Goal: Task Accomplishment & Management: Complete application form

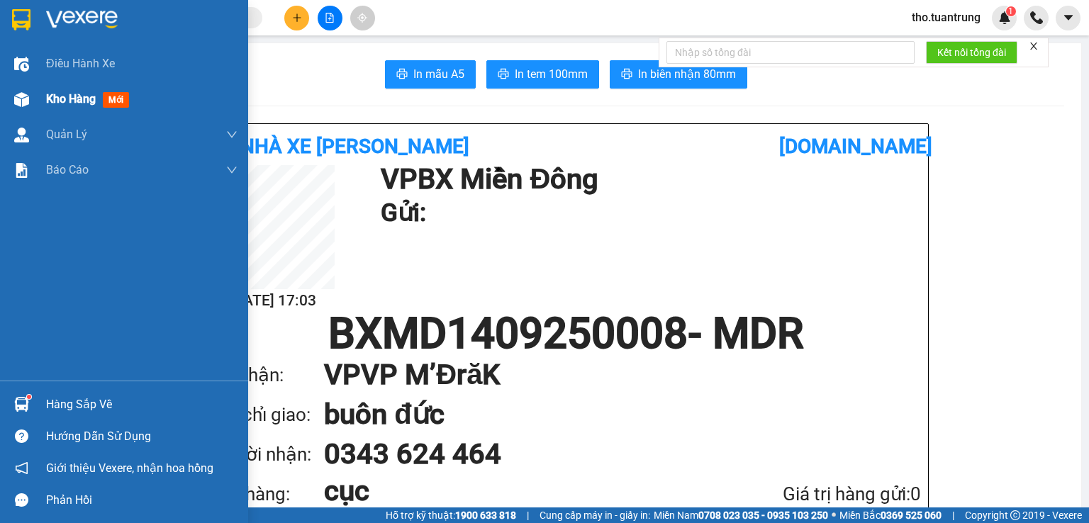
click at [35, 95] on div "Kho hàng mới" at bounding box center [124, 99] width 248 height 35
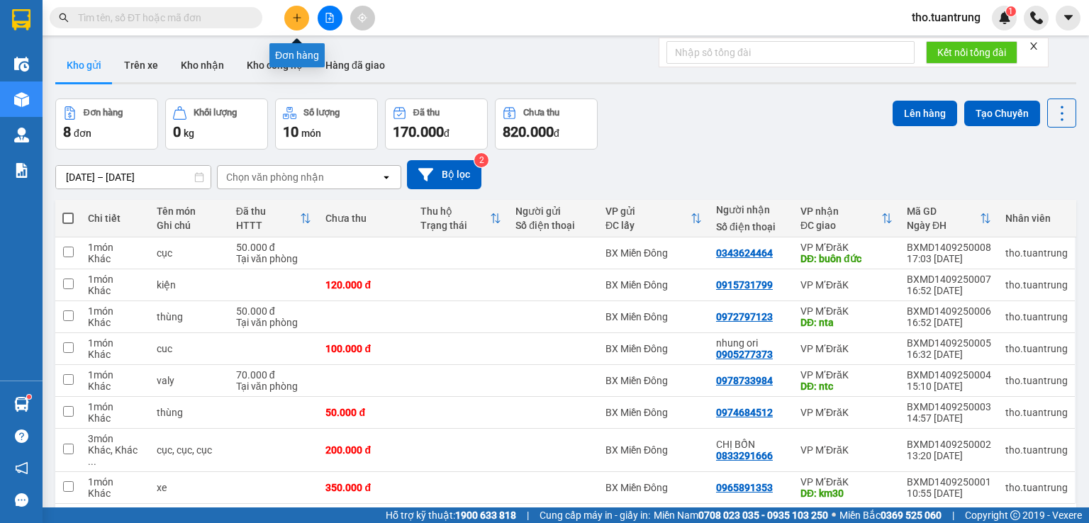
click at [297, 17] on icon "plus" at bounding box center [296, 17] width 1 height 8
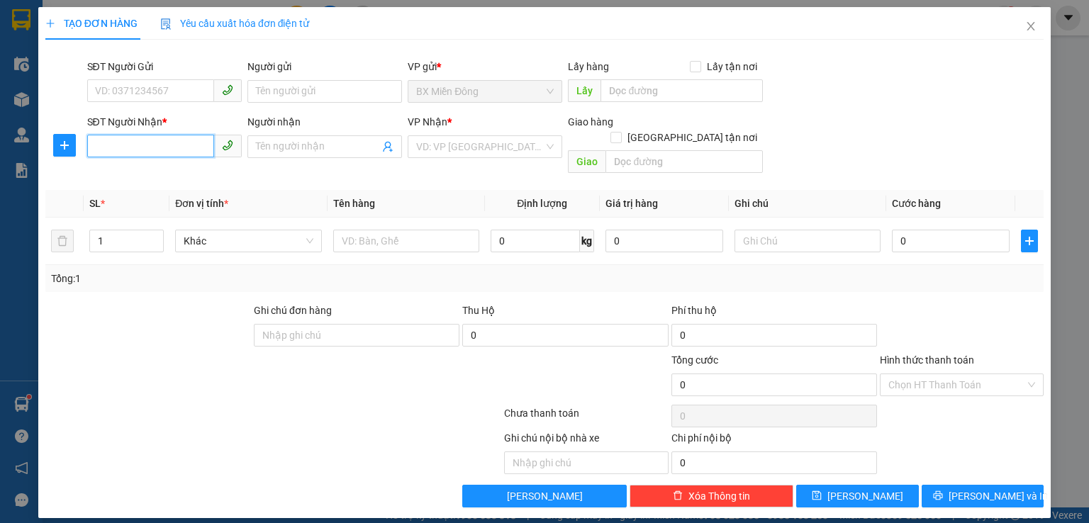
click at [185, 152] on input "SĐT Người Nhận *" at bounding box center [150, 146] width 127 height 23
type input "0852048975"
drag, startPoint x: 443, startPoint y: 145, endPoint x: 455, endPoint y: 152, distance: 13.6
click at [443, 145] on input "search" at bounding box center [480, 146] width 128 height 21
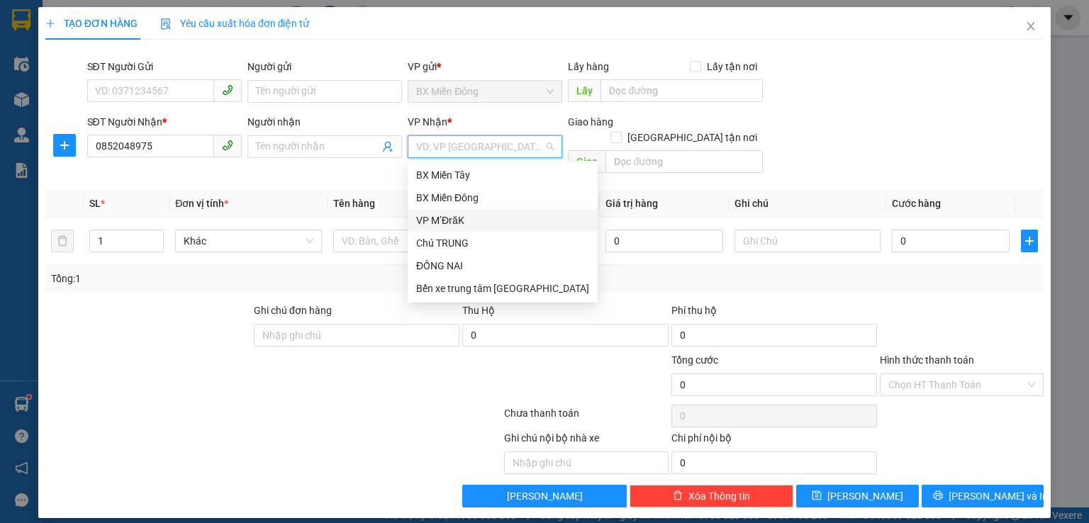
click at [465, 216] on div "VP M’ĐrăK" at bounding box center [502, 221] width 173 height 16
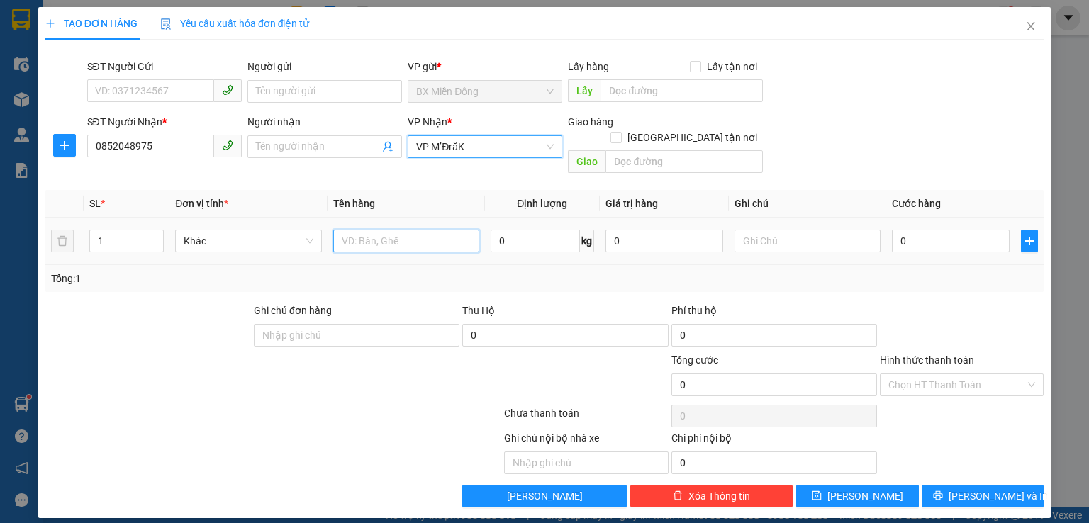
click at [397, 230] on input "text" at bounding box center [406, 241] width 146 height 23
type input "hồ sơ"
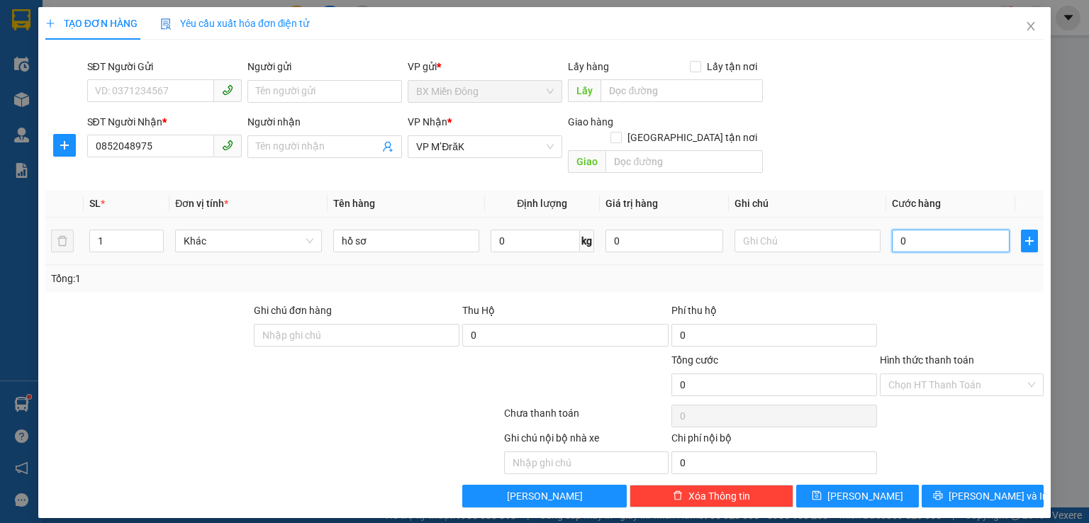
click at [936, 230] on input "0" at bounding box center [951, 241] width 118 height 23
type input "3"
type input "30"
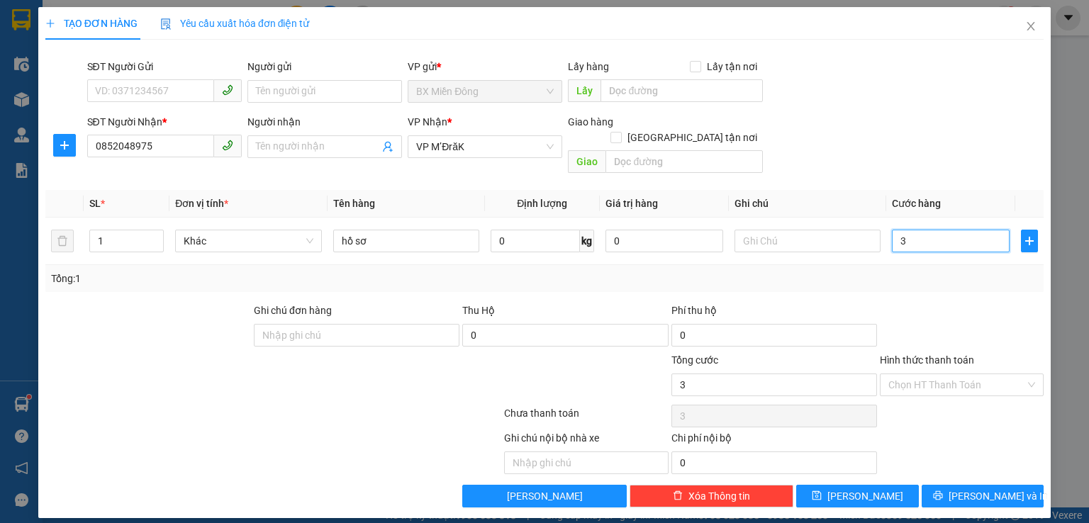
type input "30"
type input "300"
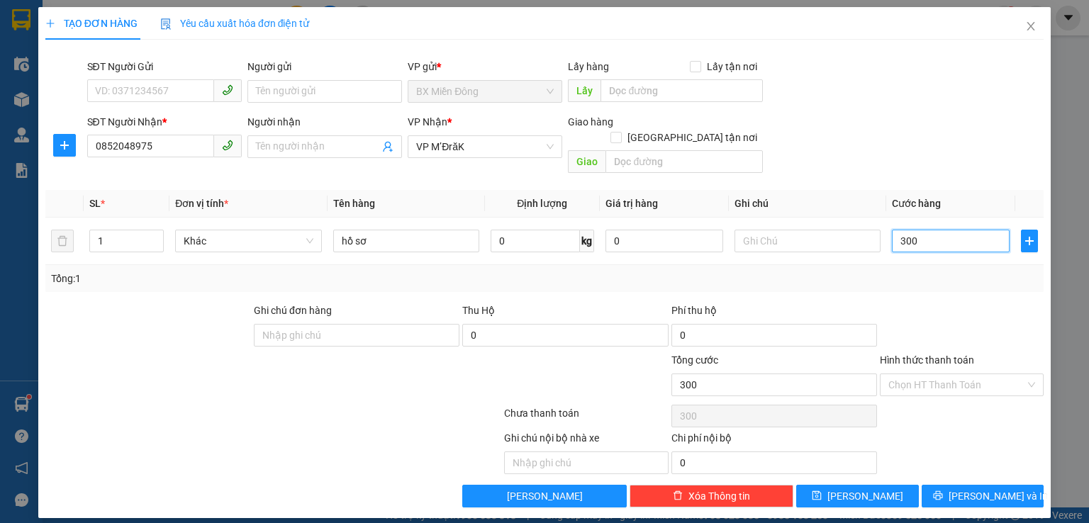
type input "3.000"
type input "30.000"
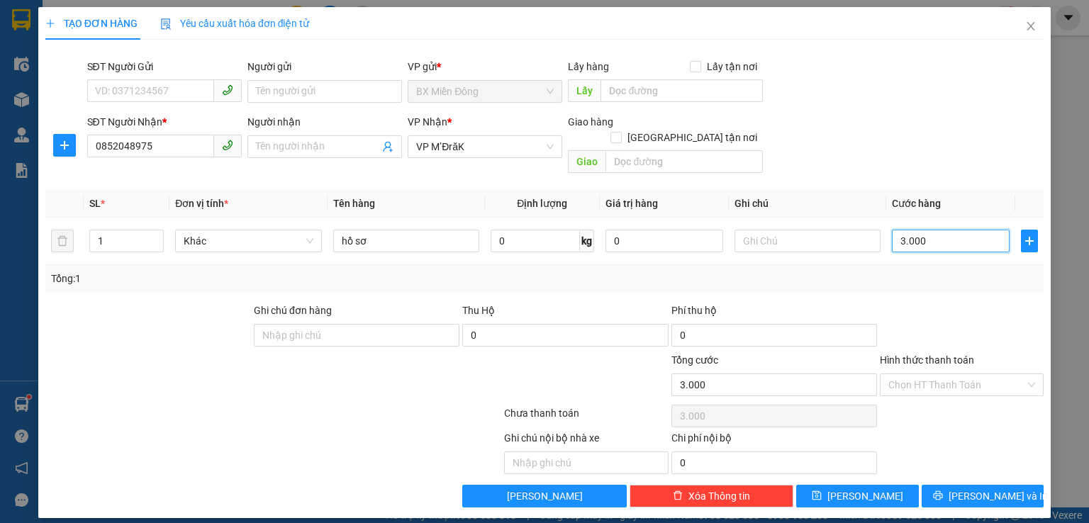
type input "30.000"
click at [967, 485] on button "[PERSON_NAME] và In" at bounding box center [983, 496] width 123 height 23
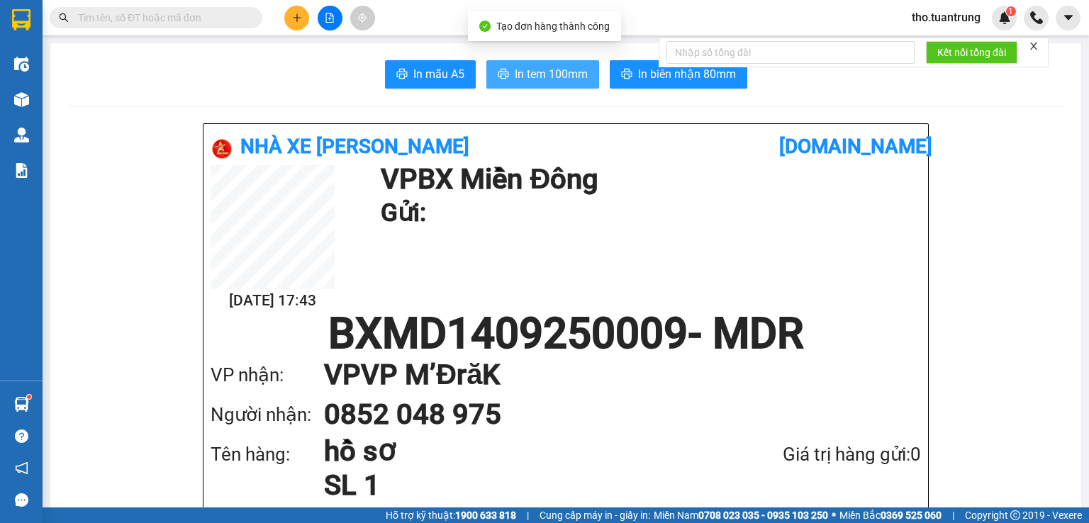
click at [525, 80] on span "In tem 100mm" at bounding box center [551, 74] width 73 height 18
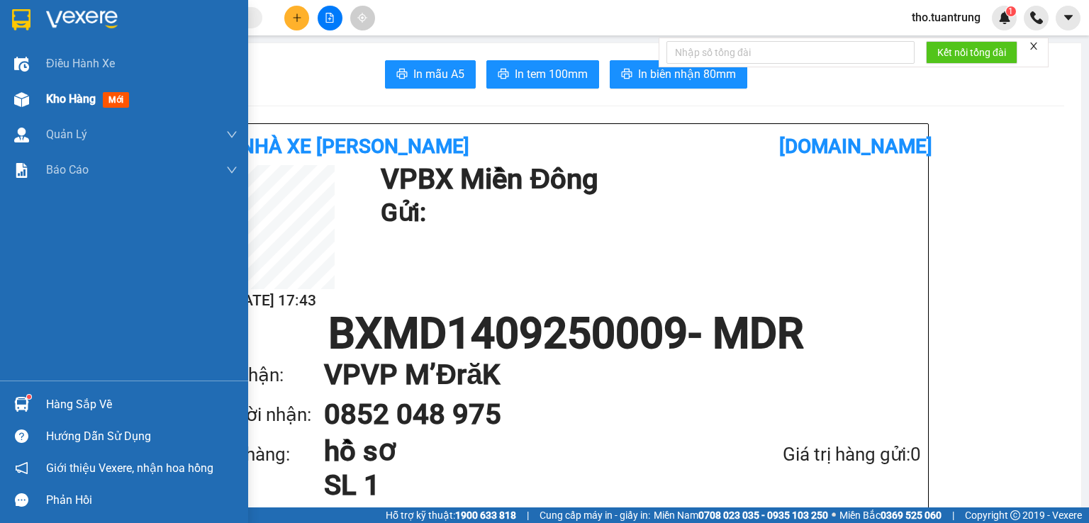
click at [67, 101] on span "Kho hàng" at bounding box center [71, 98] width 50 height 13
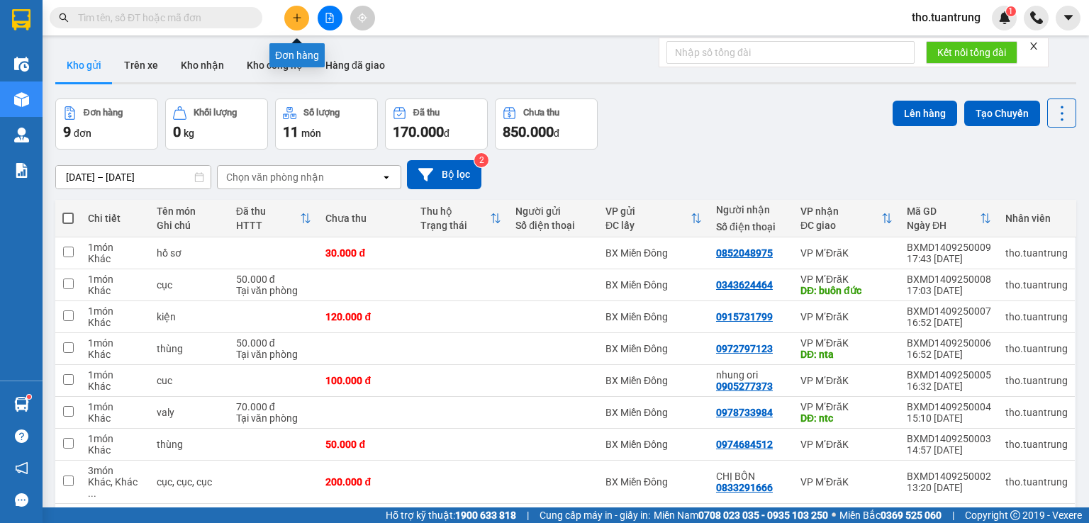
click at [300, 9] on button at bounding box center [296, 18] width 25 height 25
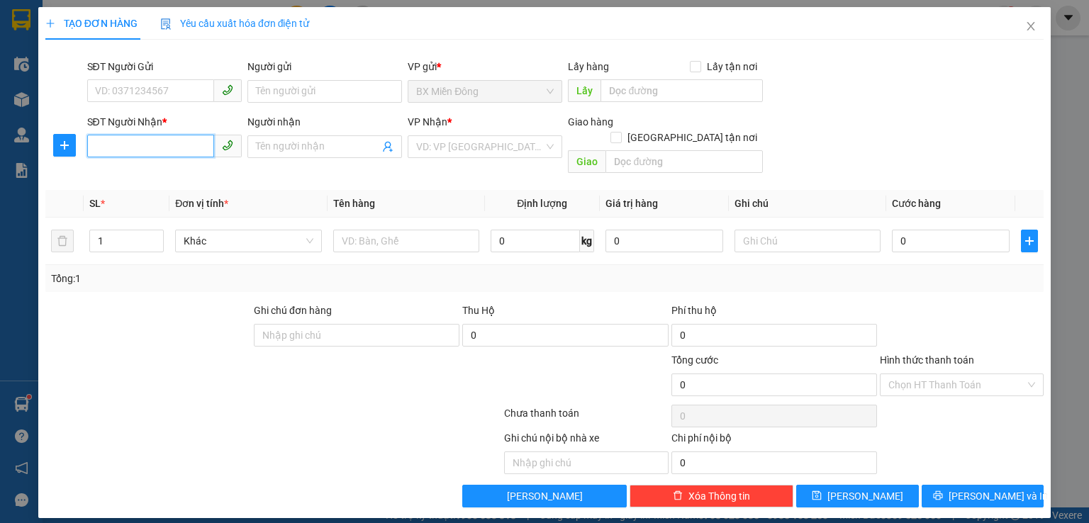
click at [157, 155] on input "SĐT Người Nhận *" at bounding box center [150, 146] width 127 height 23
type input "0976791239"
click at [460, 143] on input "search" at bounding box center [480, 146] width 128 height 21
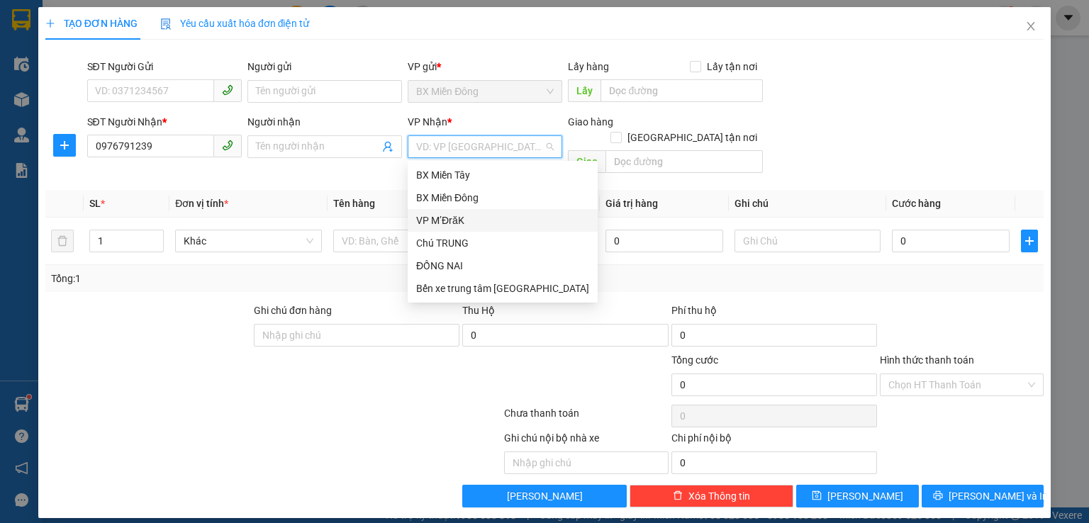
click at [443, 227] on div "VP M’ĐrăK" at bounding box center [502, 221] width 173 height 16
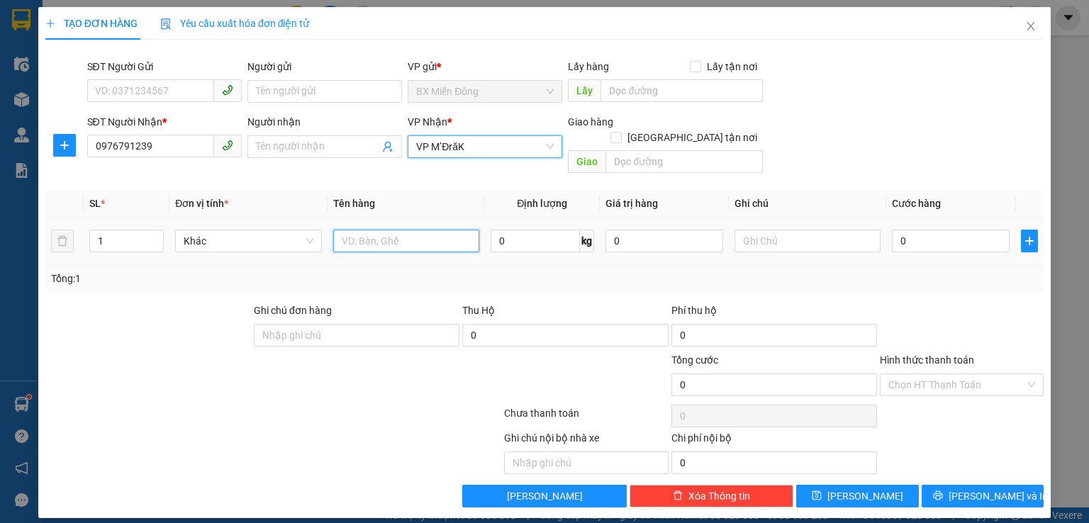
click at [406, 230] on input "text" at bounding box center [406, 241] width 146 height 23
type input "bánh"
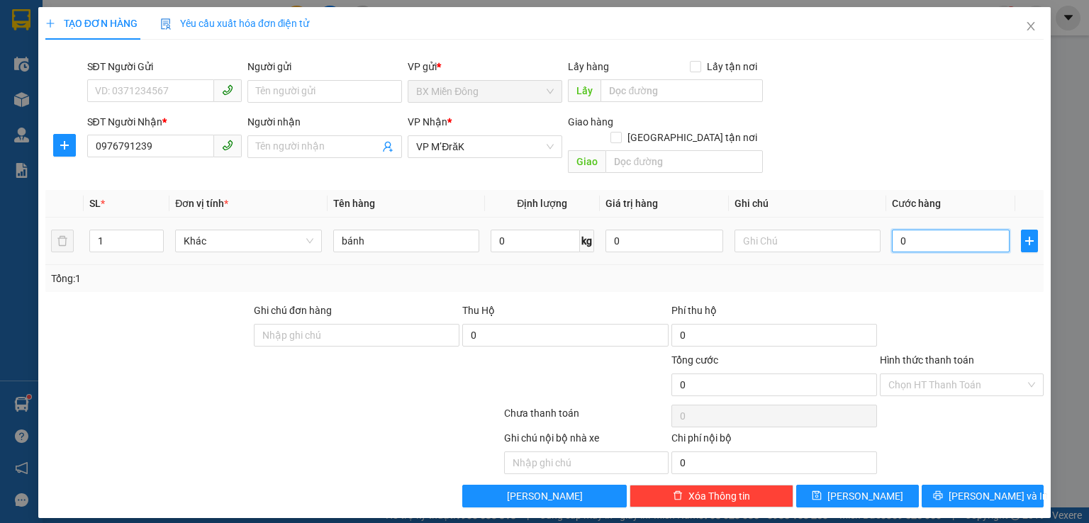
click at [936, 230] on input "0" at bounding box center [951, 241] width 118 height 23
type input "5"
type input "50"
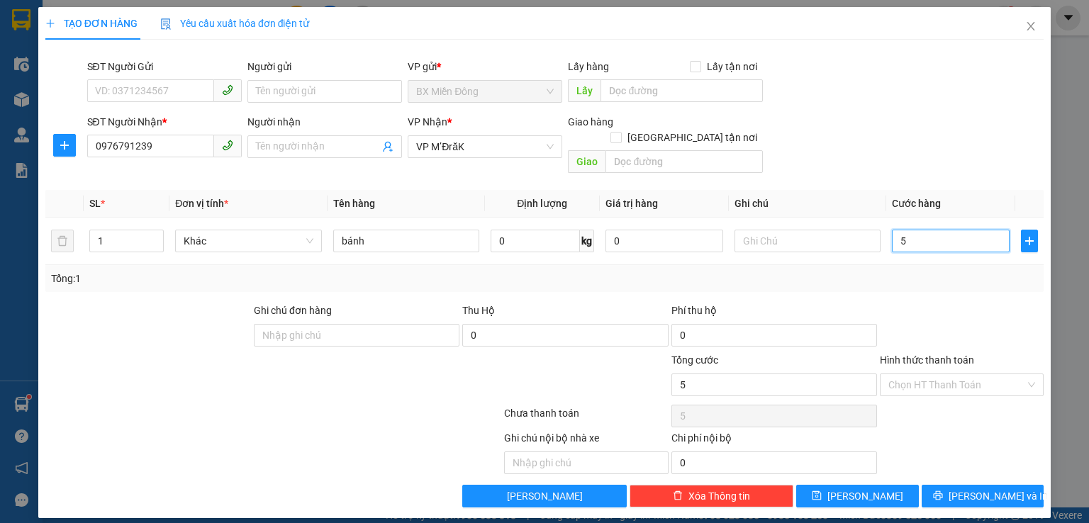
type input "50"
type input "500"
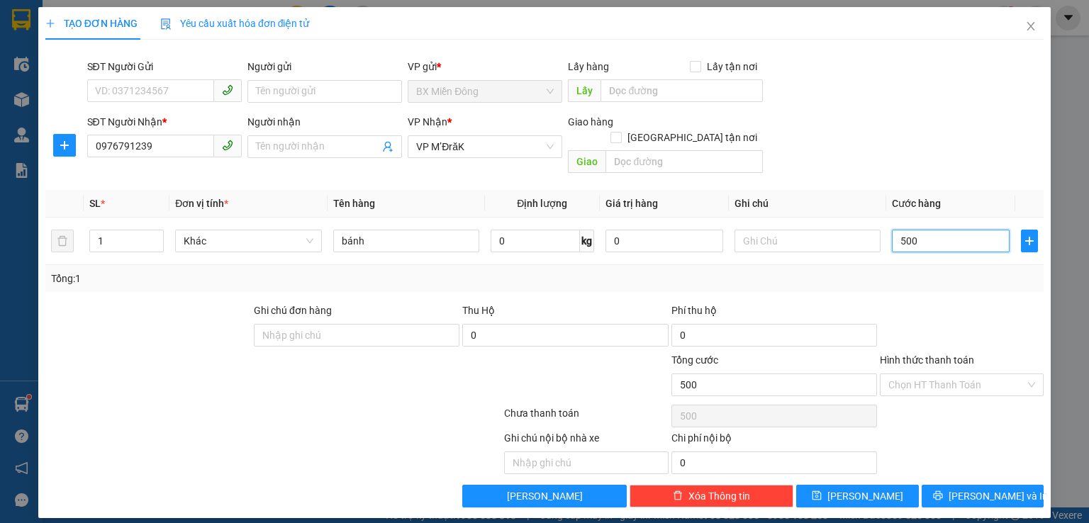
type input "5.000"
type input "50.000"
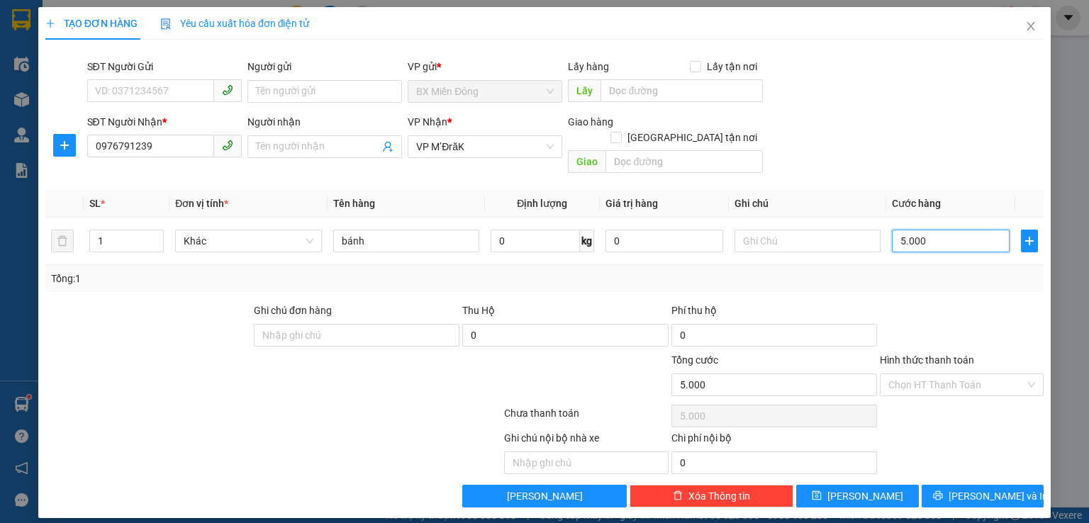
type input "50.000"
click at [987, 378] on input "Hình thức thanh toán" at bounding box center [957, 384] width 137 height 21
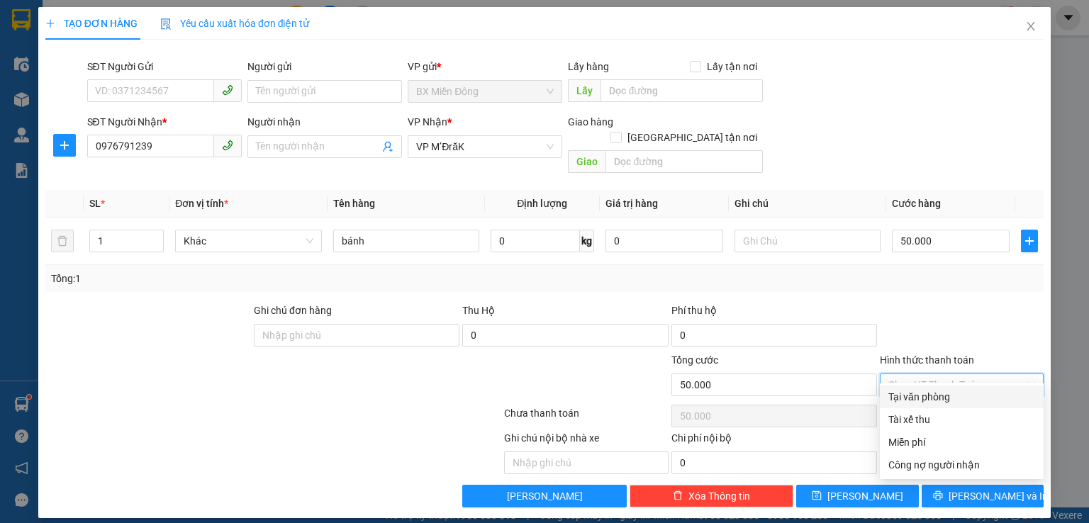
click at [943, 400] on div "Tại văn phòng" at bounding box center [962, 397] width 147 height 16
type input "0"
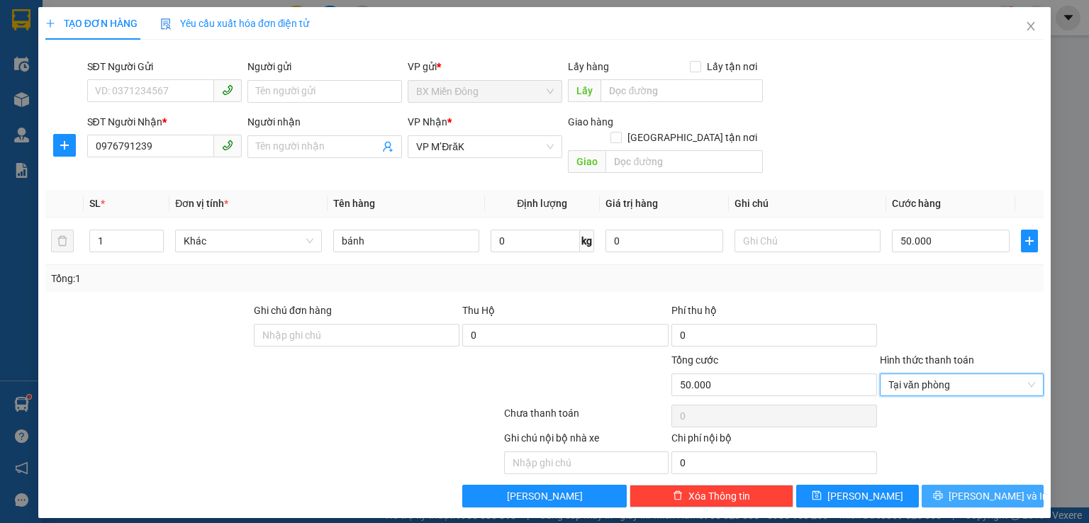
click at [943, 491] on icon "printer" at bounding box center [938, 496] width 10 height 10
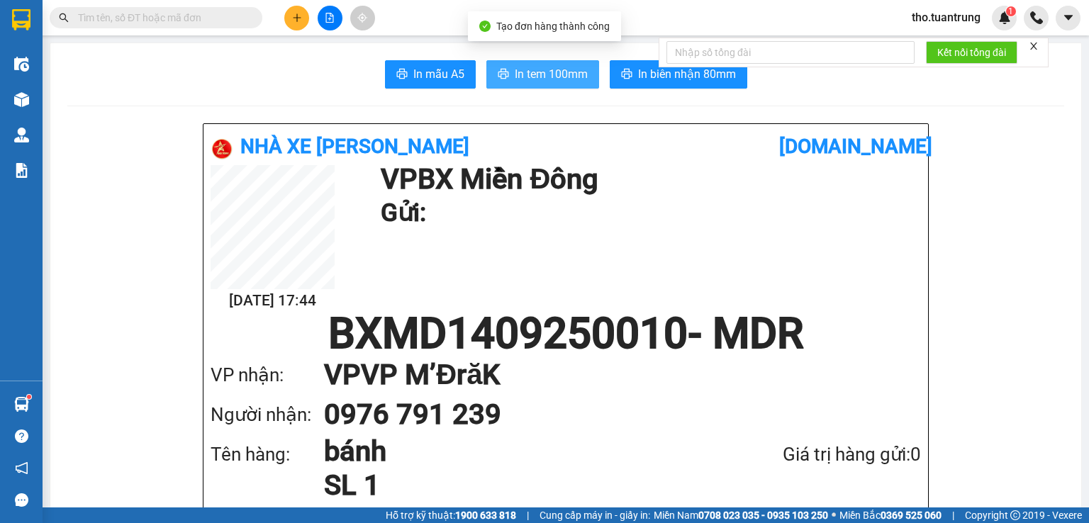
click at [557, 82] on span "In tem 100mm" at bounding box center [551, 74] width 73 height 18
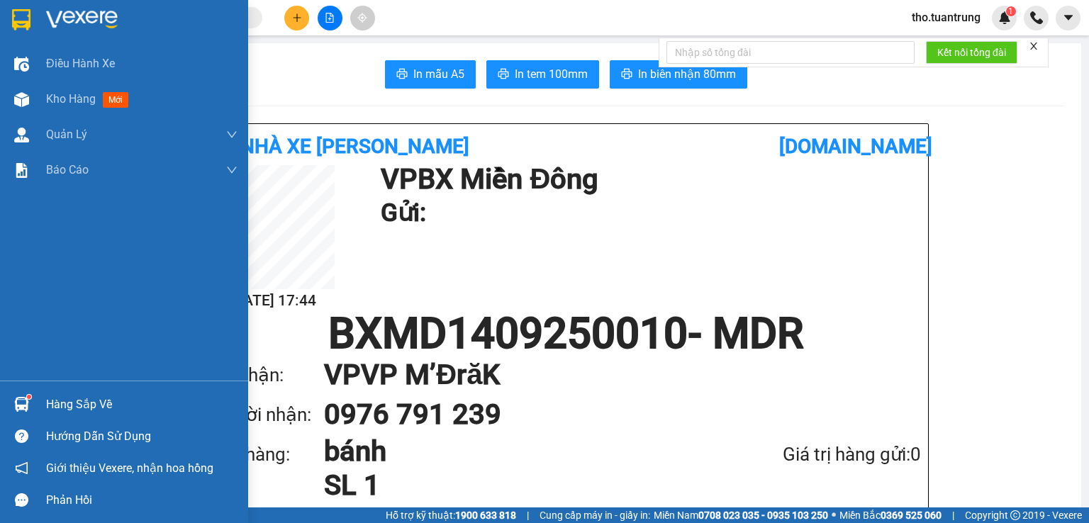
drag, startPoint x: 32, startPoint y: 94, endPoint x: 103, endPoint y: 14, distance: 107.0
click at [32, 94] on div at bounding box center [21, 99] width 25 height 25
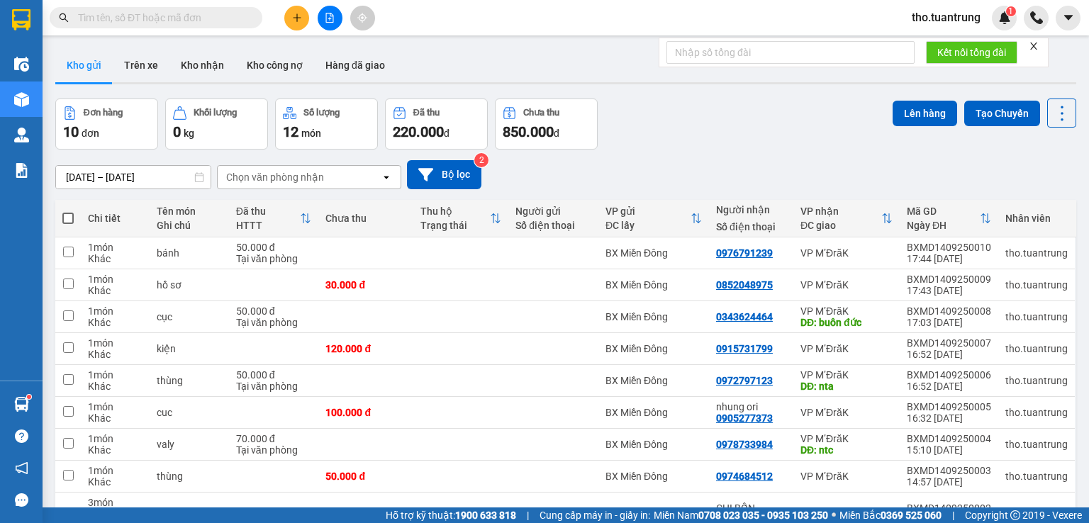
click at [298, 9] on button at bounding box center [296, 18] width 25 height 25
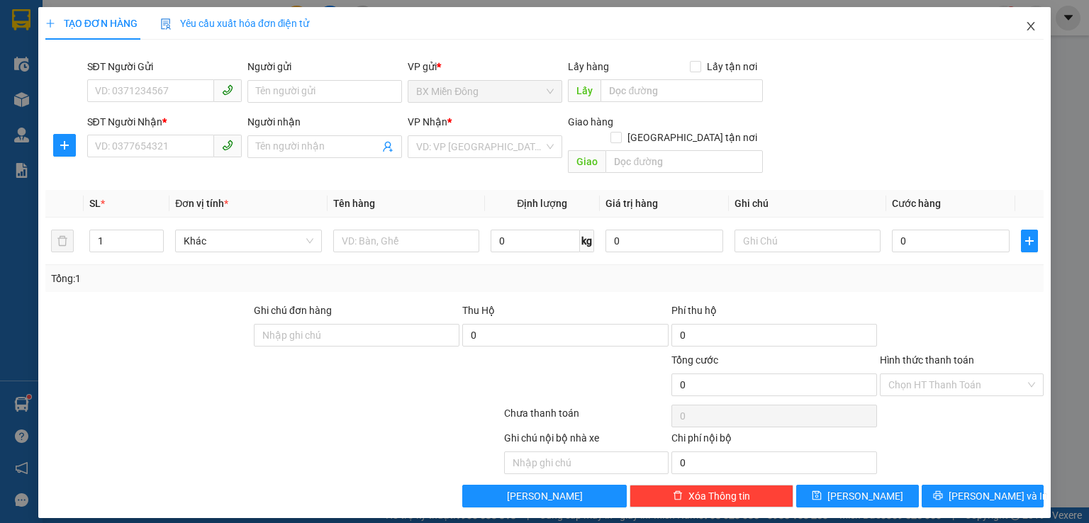
click at [1029, 25] on icon "close" at bounding box center [1032, 26] width 8 height 9
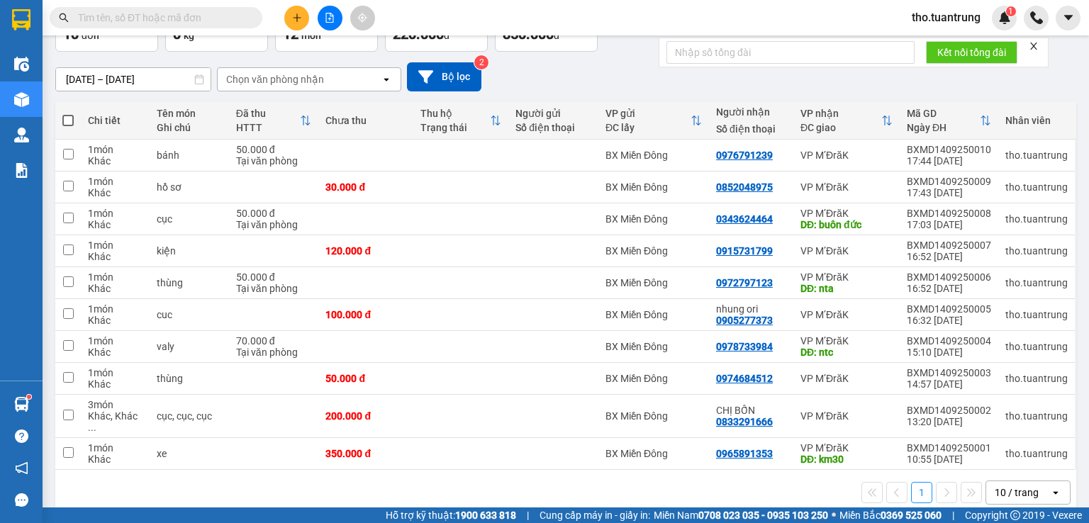
scroll to position [102, 0]
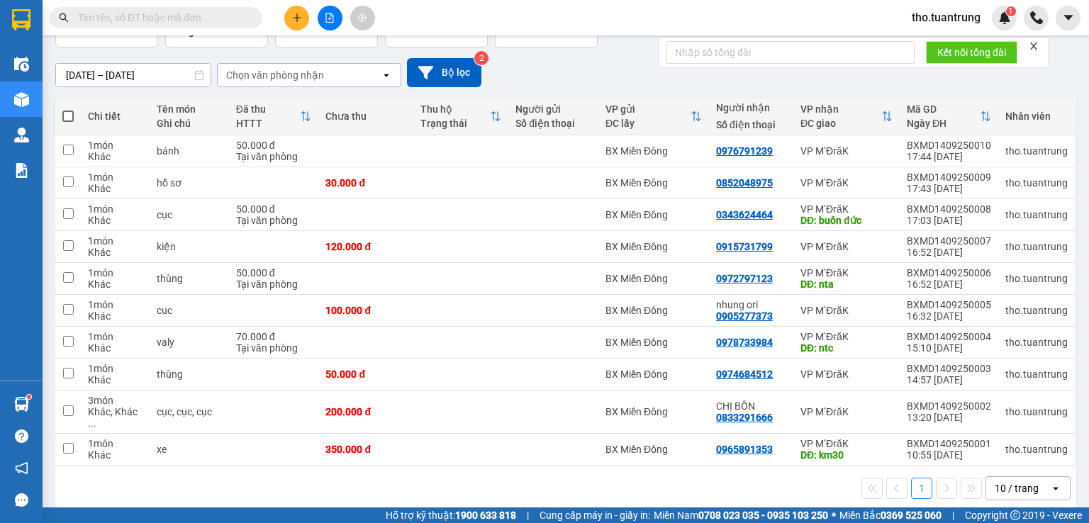
click at [311, 9] on div at bounding box center [330, 18] width 106 height 25
click at [285, 23] on div at bounding box center [330, 18] width 106 height 25
click at [311, 16] on div at bounding box center [330, 18] width 106 height 25
click at [304, 13] on button at bounding box center [296, 18] width 25 height 25
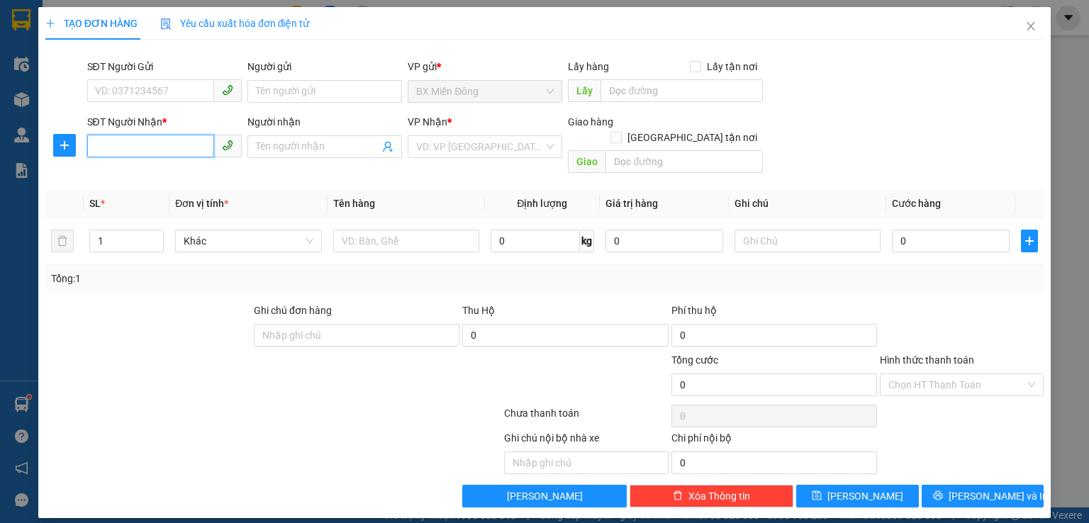
click at [119, 135] on input "SĐT Người Nhận *" at bounding box center [150, 146] width 127 height 23
type input "0878555974"
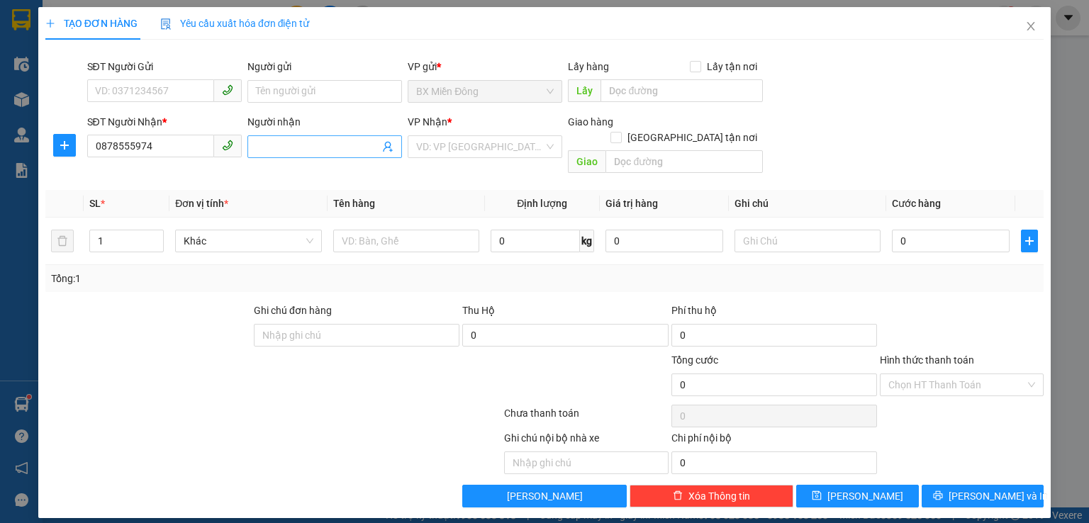
click at [274, 155] on span at bounding box center [325, 146] width 155 height 23
click at [450, 139] on input "search" at bounding box center [480, 146] width 128 height 21
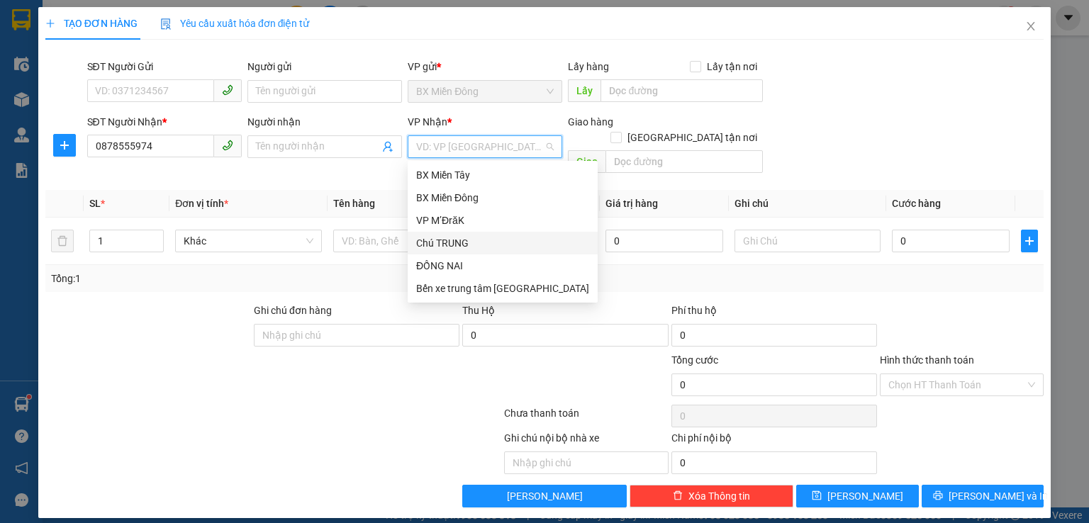
click at [444, 242] on div "Chú TRUNG" at bounding box center [502, 243] width 173 height 16
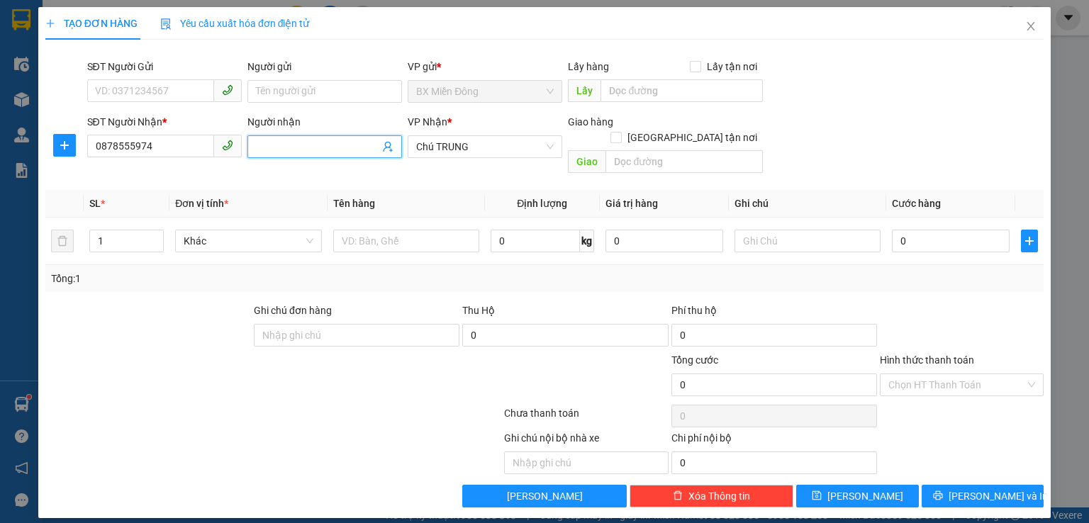
click at [329, 146] on input "Người nhận" at bounding box center [317, 147] width 123 height 16
type input "[PERSON_NAME]"
click at [396, 230] on input "text" at bounding box center [406, 241] width 146 height 23
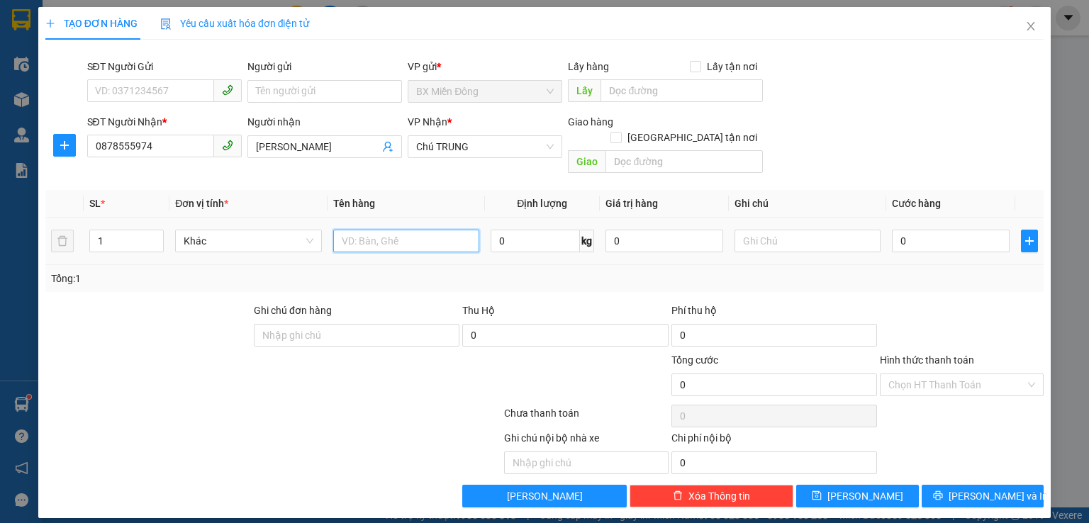
click at [396, 230] on input "text" at bounding box center [406, 241] width 146 height 23
type input "kiện"
click at [355, 270] on div "Tổng: 1" at bounding box center [544, 278] width 999 height 27
drag, startPoint x: 913, startPoint y: 238, endPoint x: 913, endPoint y: 230, distance: 8.5
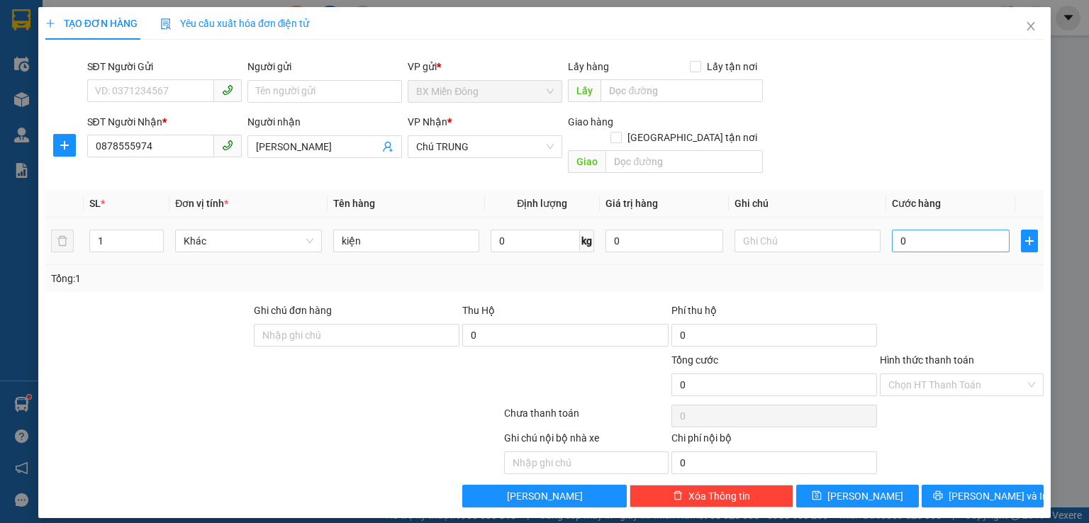
click at [911, 234] on div "0" at bounding box center [951, 241] width 118 height 28
click at [913, 230] on input "0" at bounding box center [951, 241] width 118 height 23
type input "5"
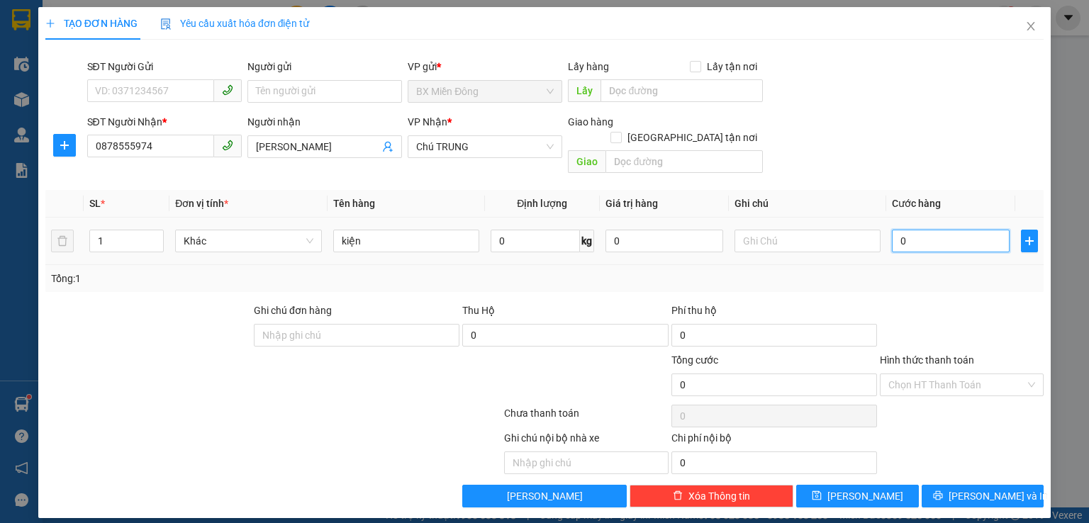
type input "5"
type input "50"
type input "500"
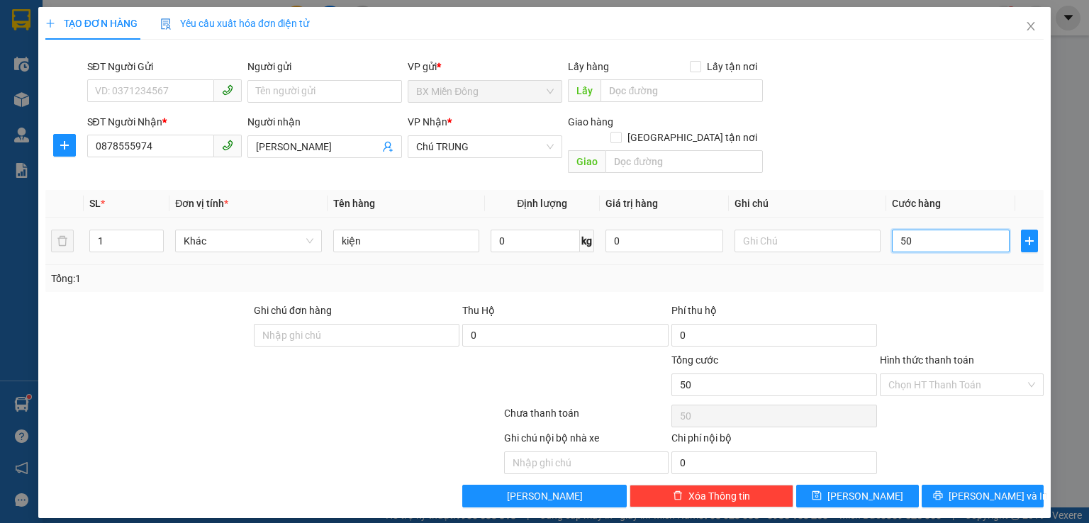
type input "500"
type input "5.000"
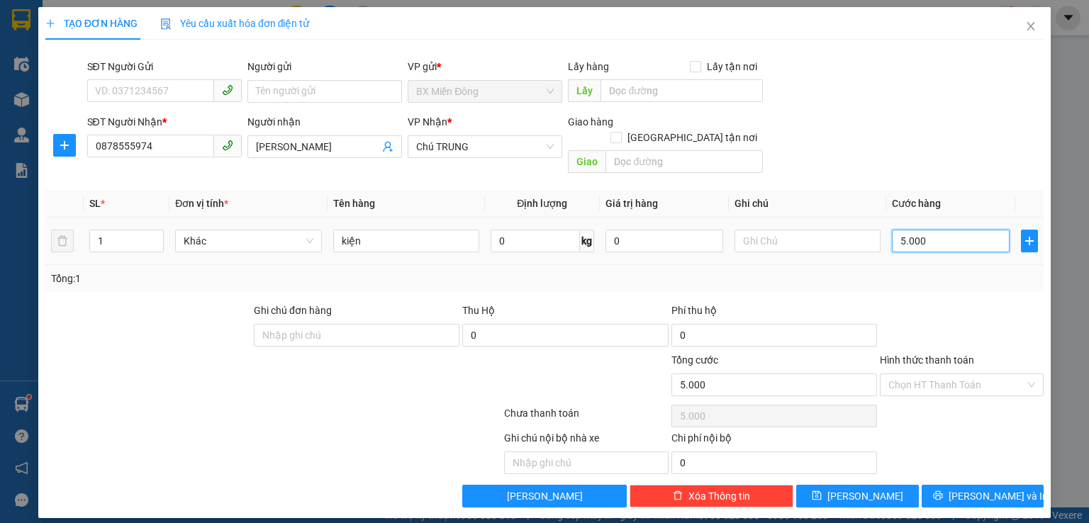
type input "50.000"
click at [962, 489] on button "[PERSON_NAME] và In" at bounding box center [983, 496] width 123 height 23
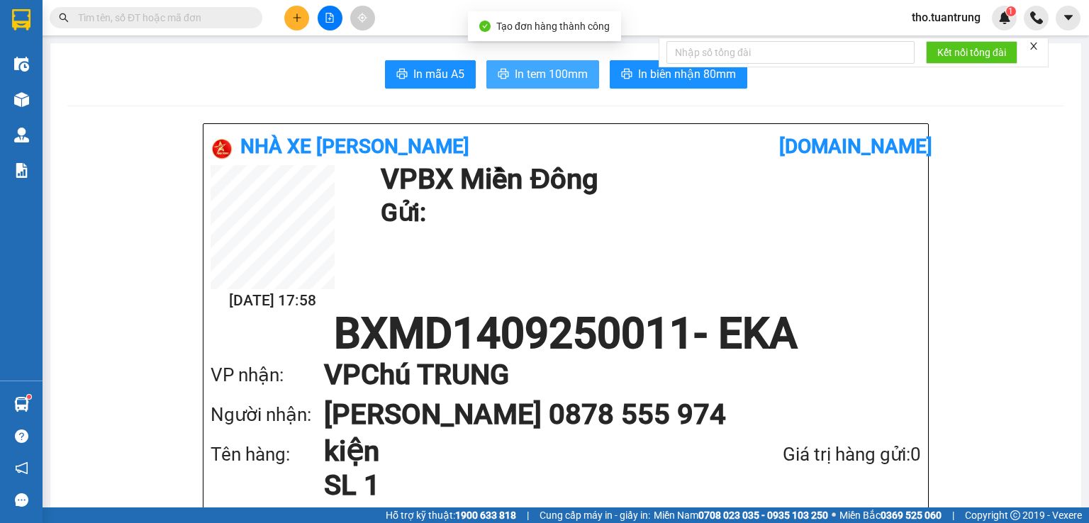
click at [529, 63] on button "In tem 100mm" at bounding box center [543, 74] width 113 height 28
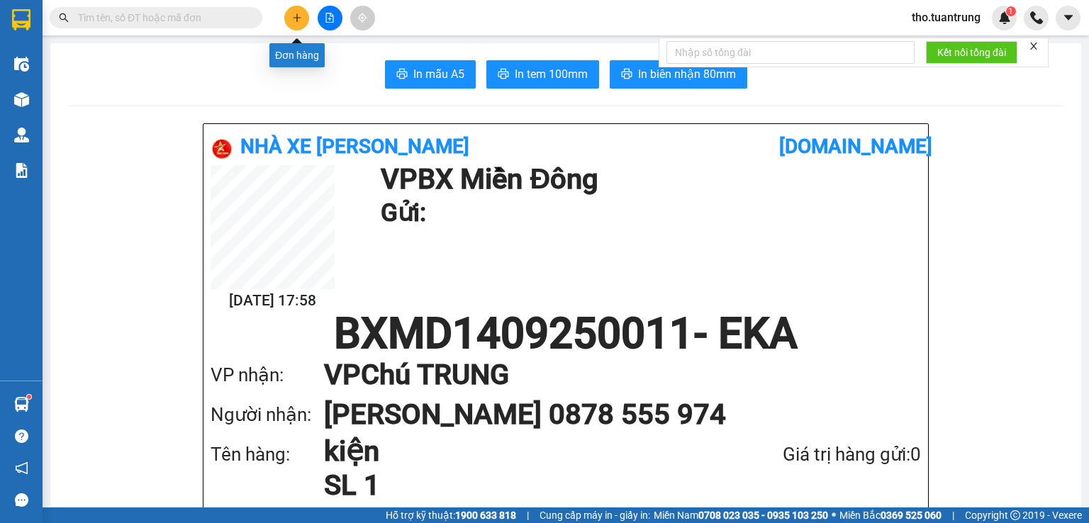
click at [298, 23] on button at bounding box center [296, 18] width 25 height 25
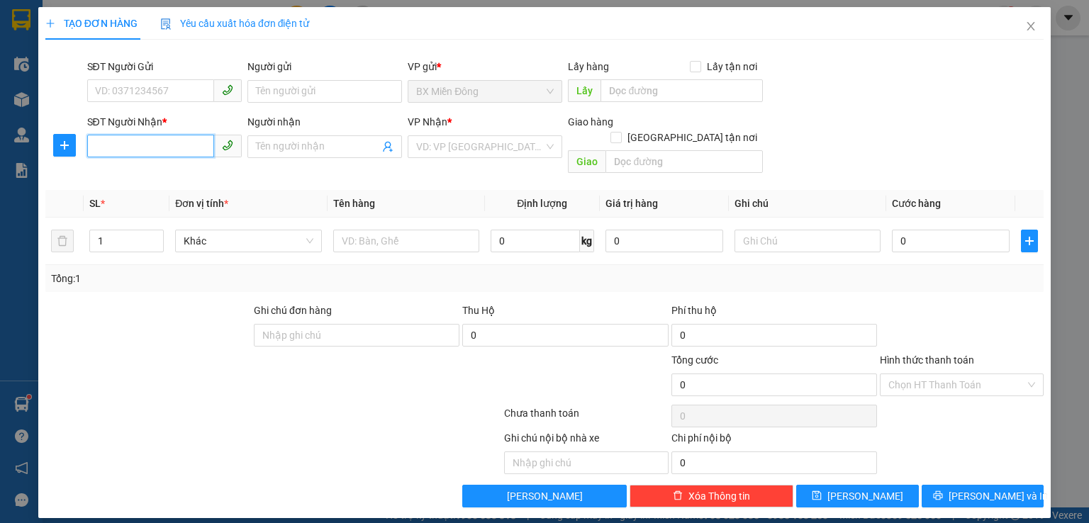
click at [190, 145] on input "SĐT Người Nhận *" at bounding box center [150, 146] width 127 height 23
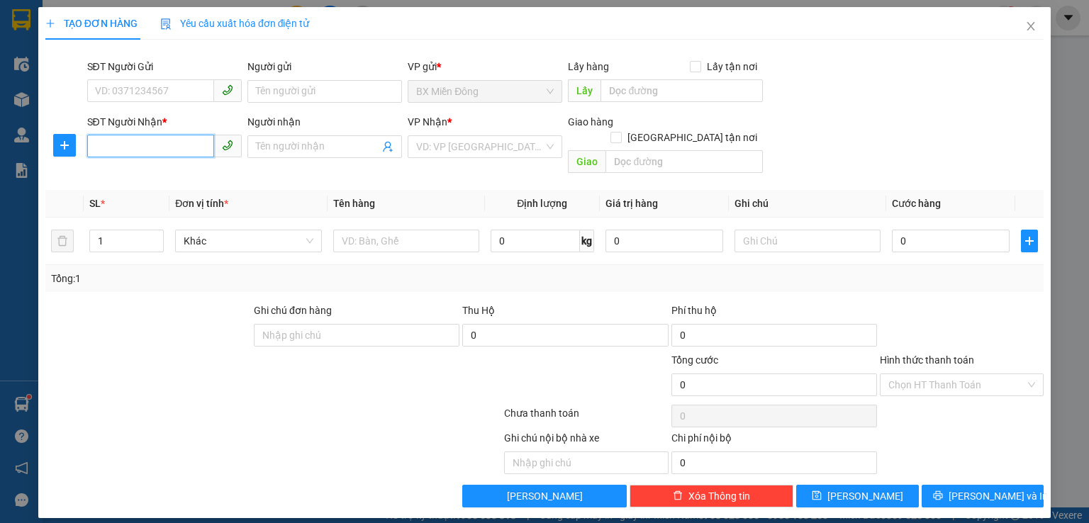
click at [190, 145] on input "SĐT Người Nhận *" at bounding box center [150, 146] width 127 height 23
click at [148, 154] on input "SĐT Người Nhận *" at bounding box center [150, 146] width 127 height 23
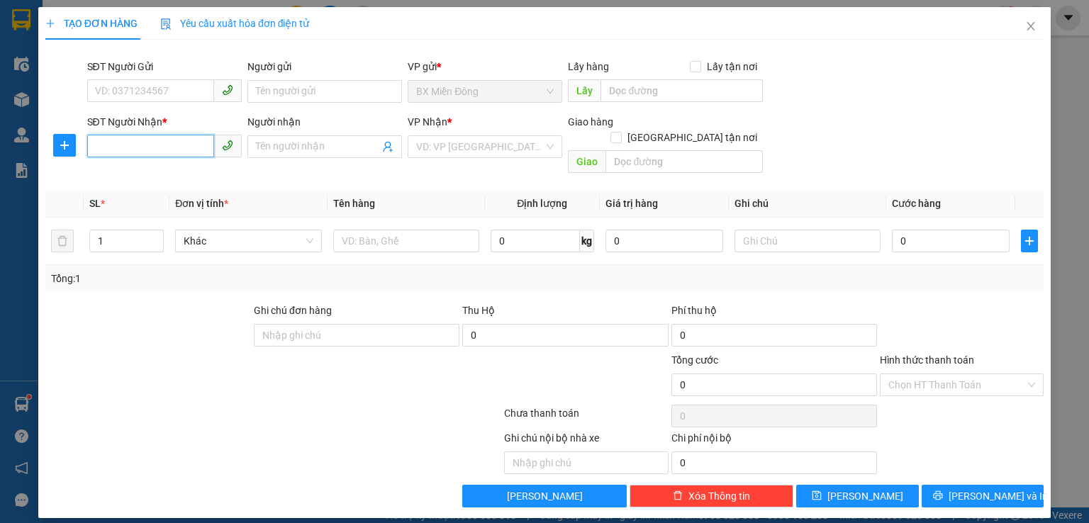
click at [148, 154] on input "SĐT Người Nhận *" at bounding box center [150, 146] width 127 height 23
type input "0983733023"
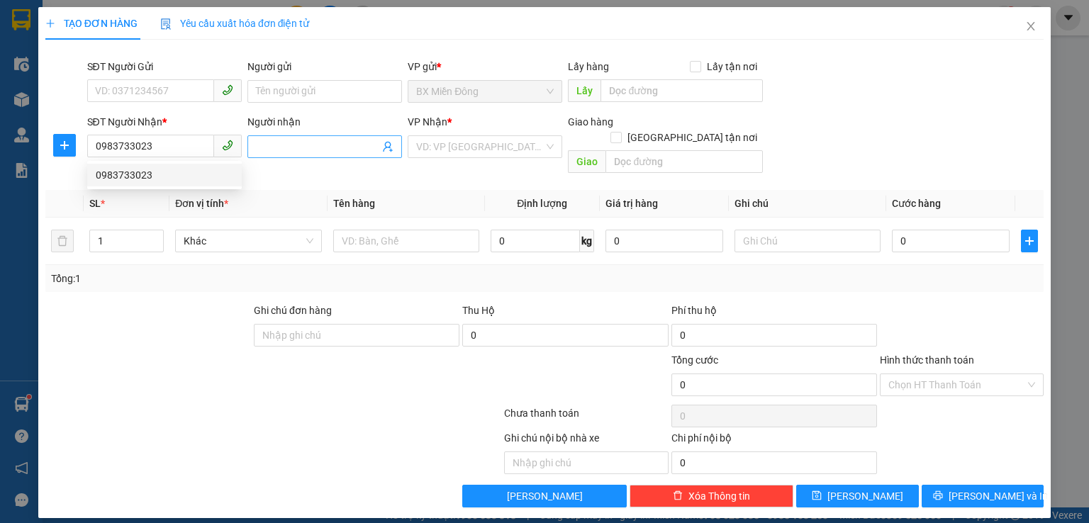
click at [306, 145] on input "Người nhận" at bounding box center [317, 147] width 123 height 16
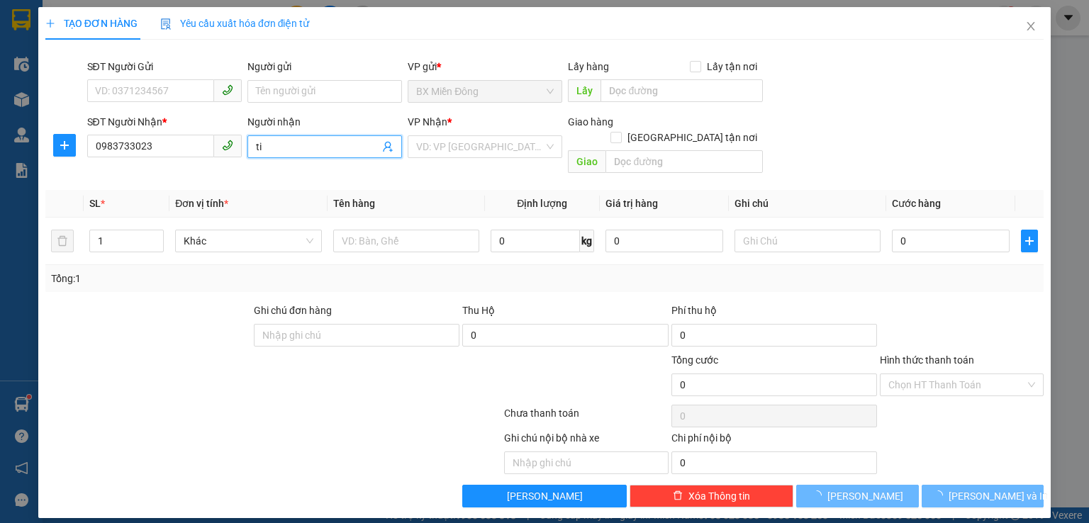
type input "t"
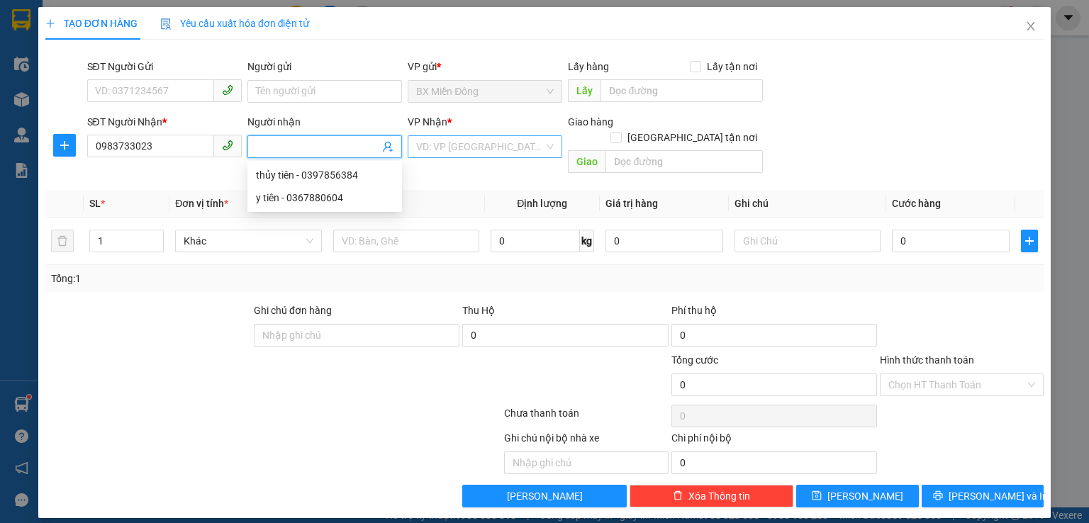
click at [478, 135] on div "VD: VP [GEOGRAPHIC_DATA]" at bounding box center [485, 146] width 155 height 23
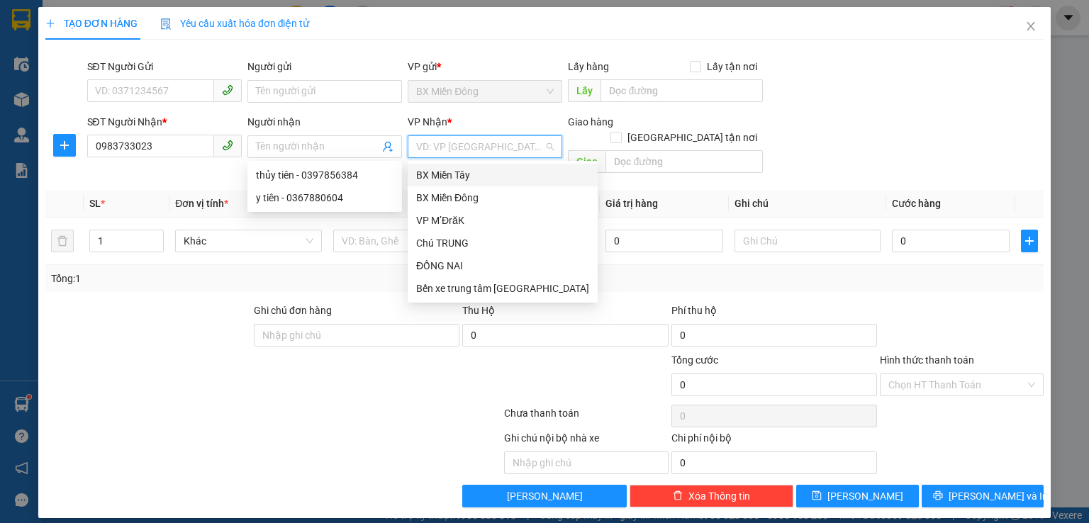
click at [474, 153] on input "search" at bounding box center [480, 146] width 128 height 21
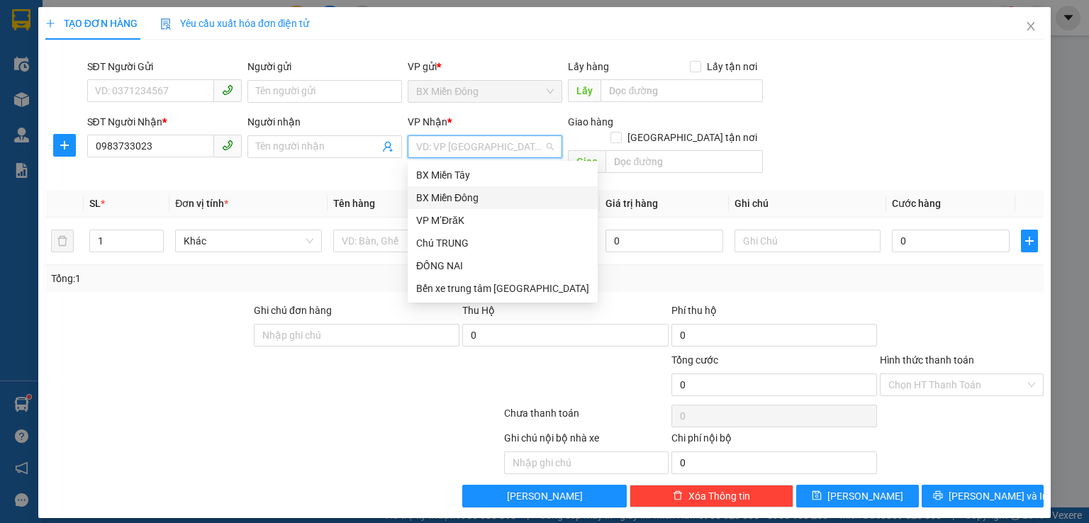
click at [464, 209] on div "BX Miền Tây BX Miền Đông VP M’ĐrăK Chú TRUNG ĐỒNG NAI Bến xe trung tâm [GEOGRAP…" at bounding box center [503, 232] width 190 height 136
click at [462, 209] on div "VP M’ĐrăK" at bounding box center [503, 220] width 190 height 23
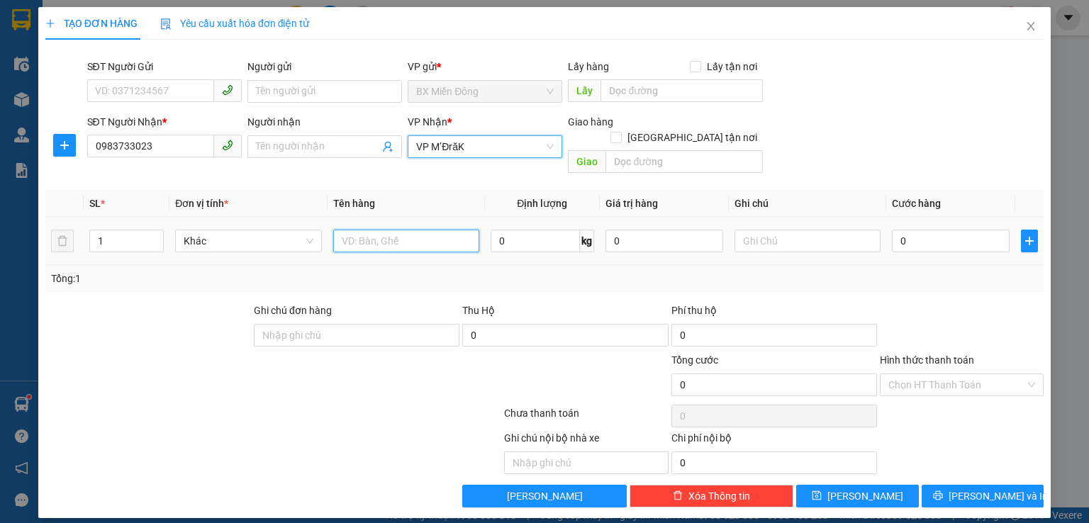
click at [396, 230] on input "text" at bounding box center [406, 241] width 146 height 23
type input "kiện"
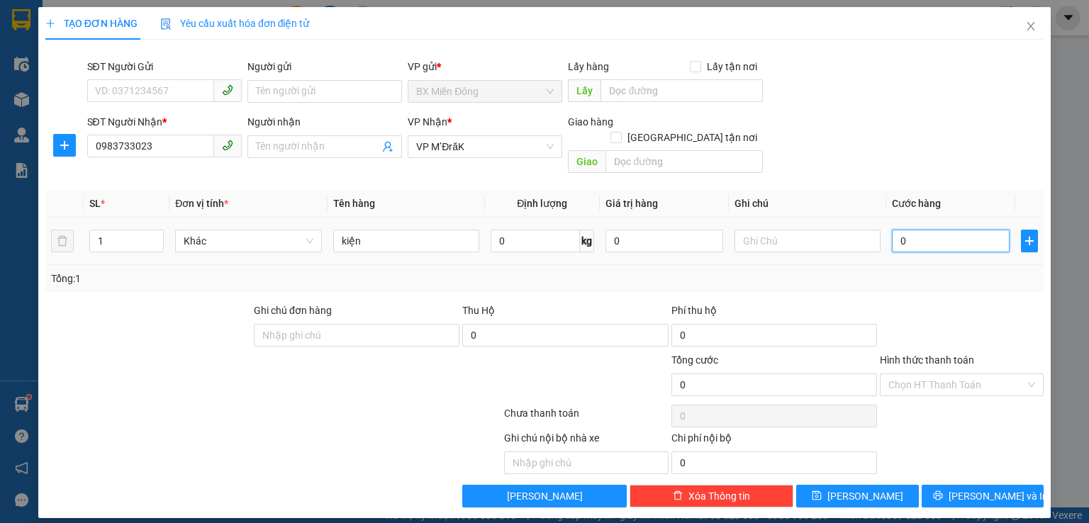
click at [930, 230] on input "0" at bounding box center [951, 241] width 118 height 23
type input "05"
type input "5"
type input "050"
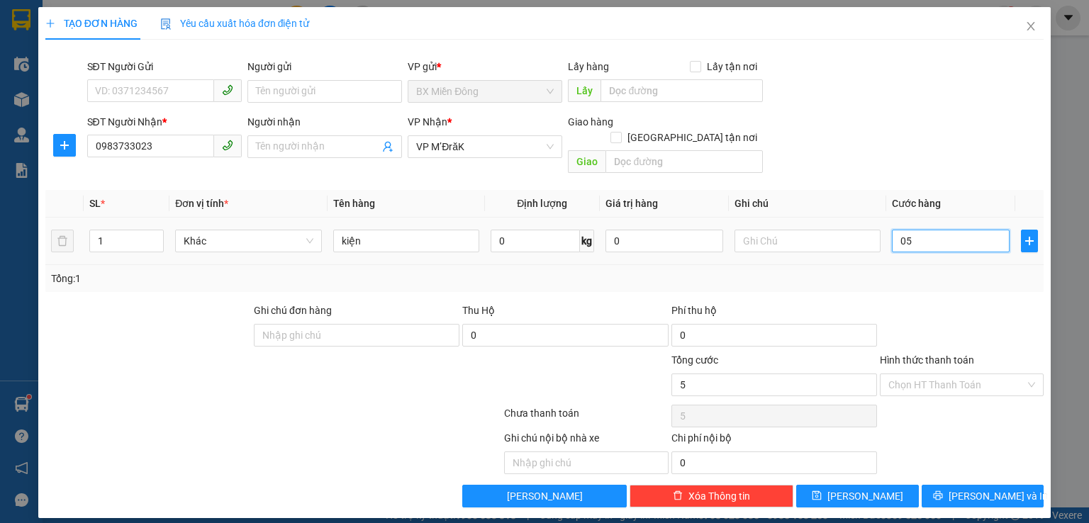
type input "50"
type input "0.500"
type input "500"
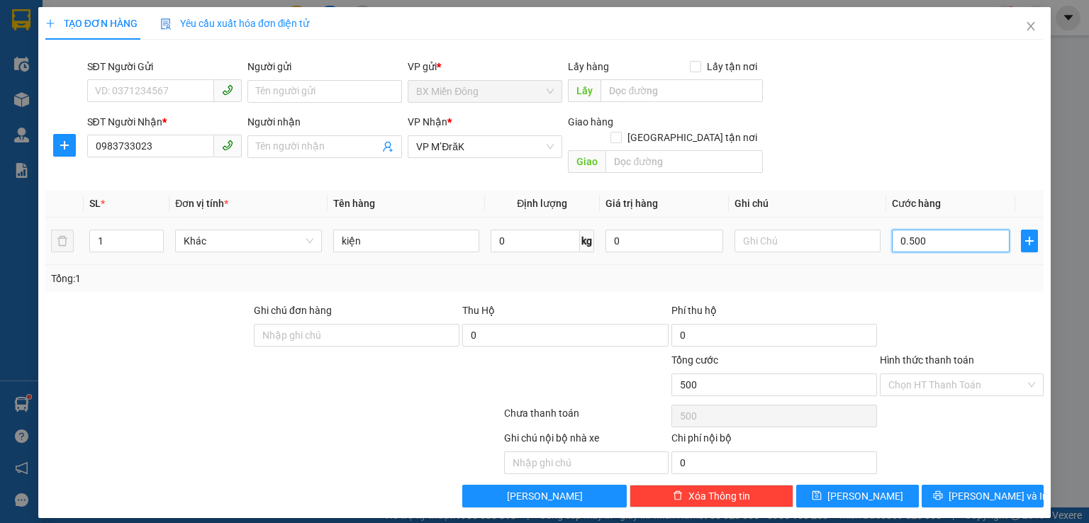
type input "05.000"
type input "5.000"
type input "050.000"
type input "50.000"
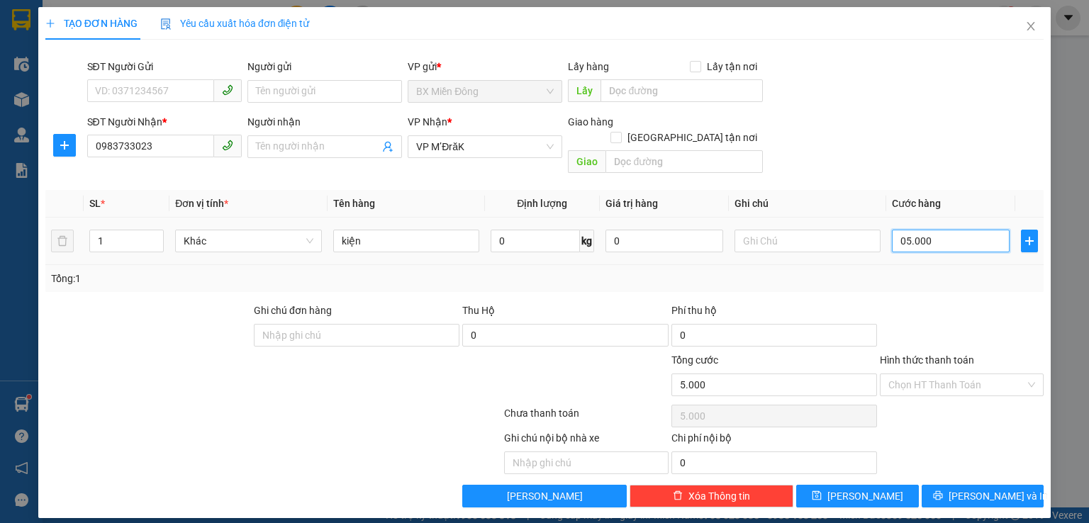
type input "50.000"
click at [928, 273] on div "Tổng: 1" at bounding box center [544, 278] width 999 height 27
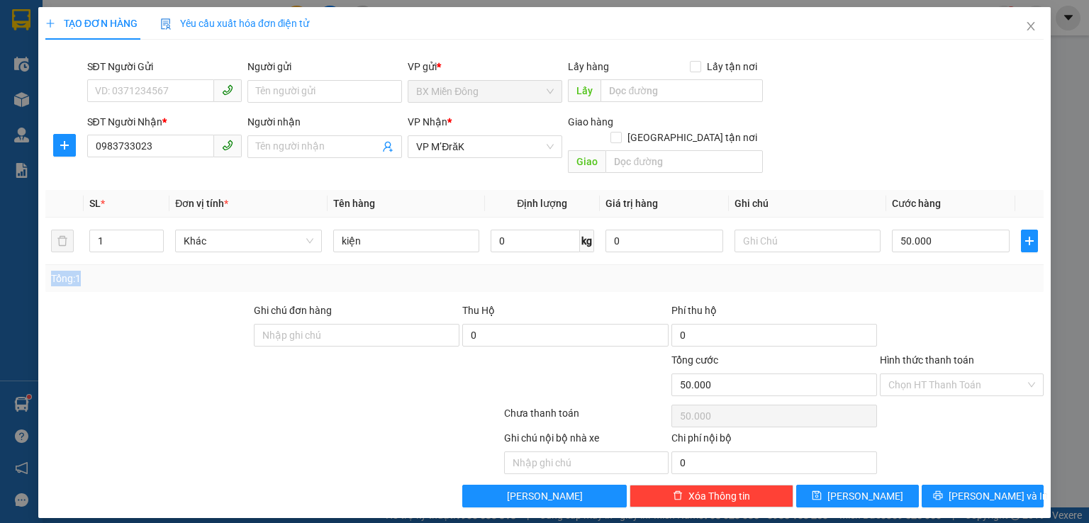
click at [928, 273] on div "Tổng: 1" at bounding box center [544, 278] width 999 height 27
click at [953, 374] on input "Hình thức thanh toán" at bounding box center [957, 384] width 137 height 21
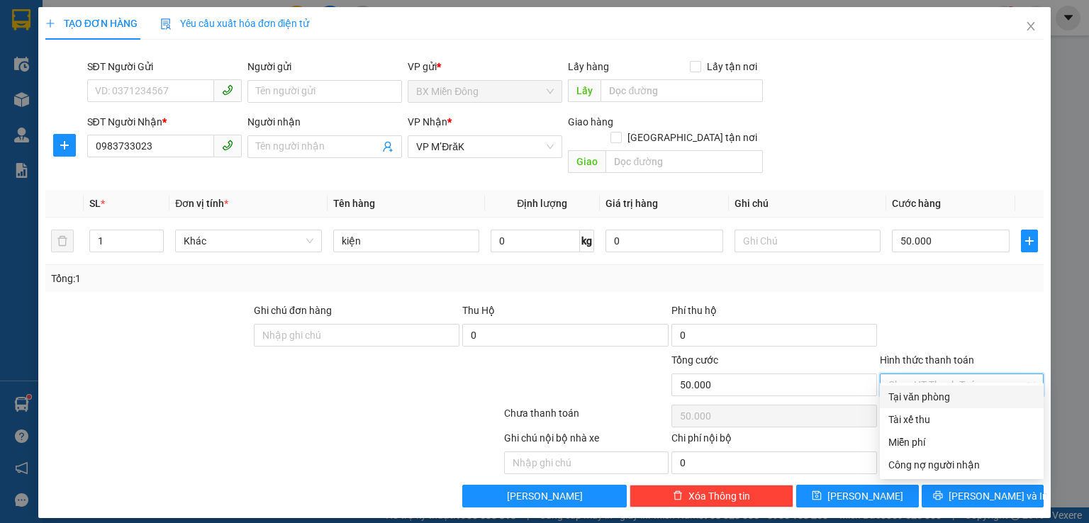
click at [942, 393] on div "Tại văn phòng" at bounding box center [962, 397] width 147 height 16
type input "0"
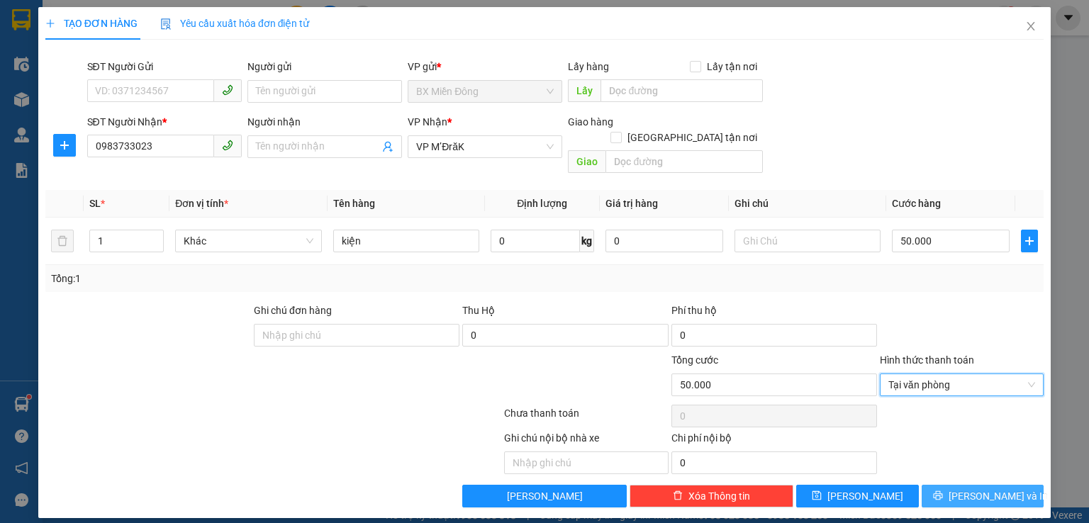
click at [976, 489] on span "[PERSON_NAME] và In" at bounding box center [998, 497] width 99 height 16
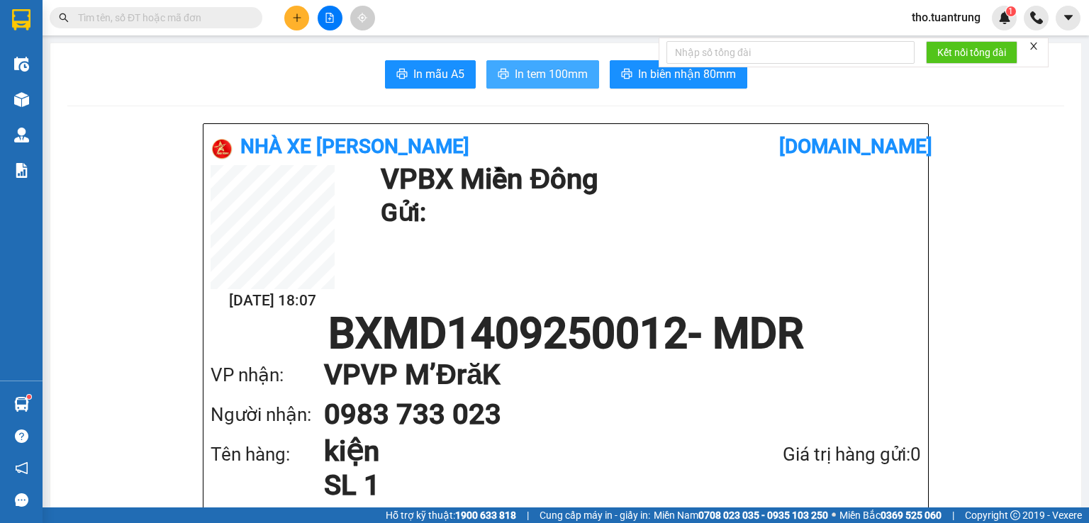
click at [579, 83] on button "In tem 100mm" at bounding box center [543, 74] width 113 height 28
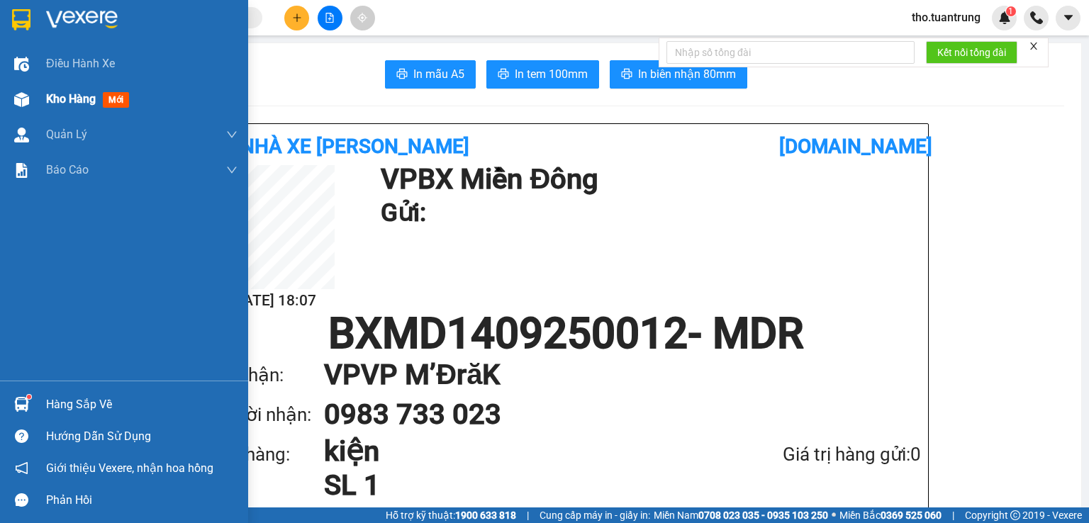
click at [61, 98] on span "Kho hàng" at bounding box center [71, 98] width 50 height 13
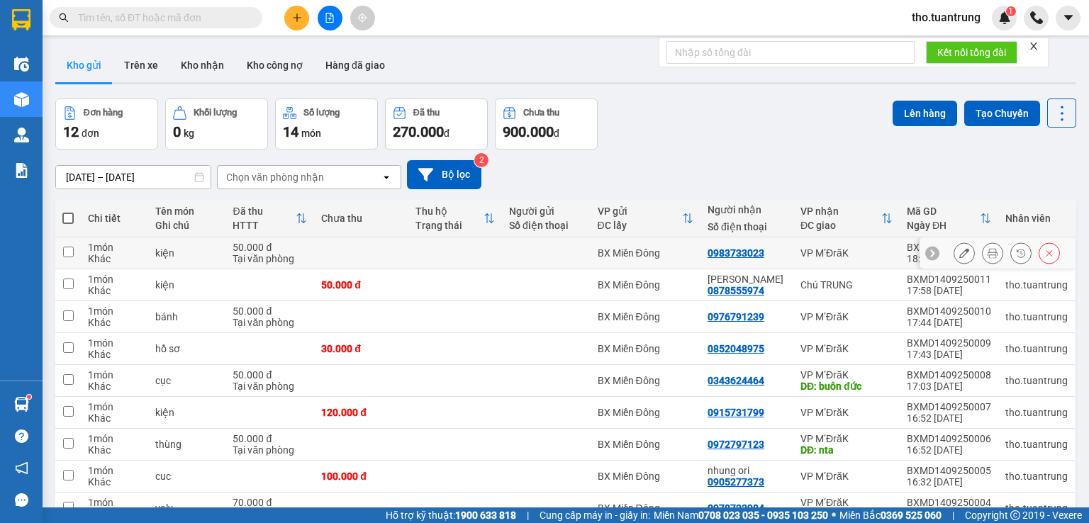
click at [964, 253] on div at bounding box center [964, 253] width 21 height 21
click at [960, 254] on icon at bounding box center [965, 253] width 10 height 10
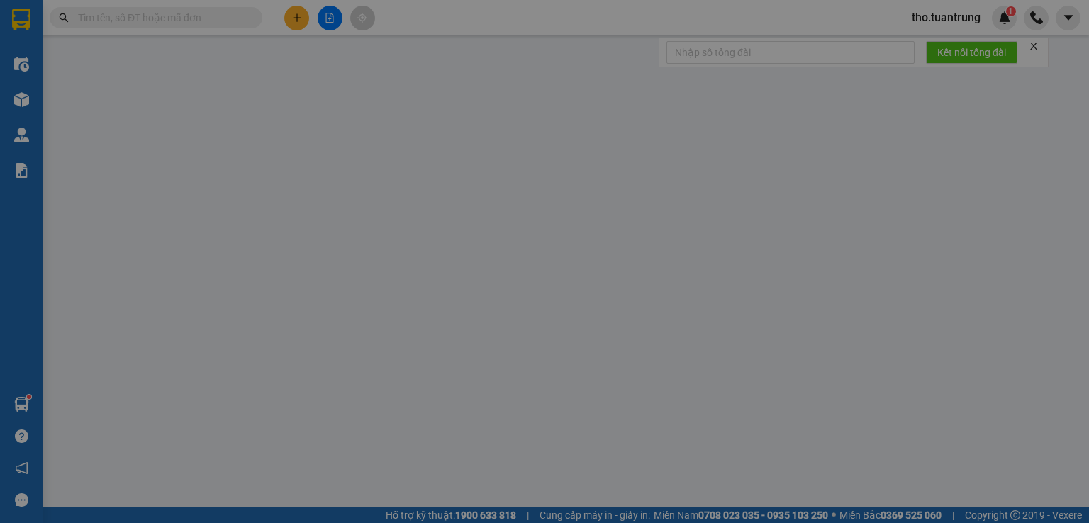
type input "0983733023"
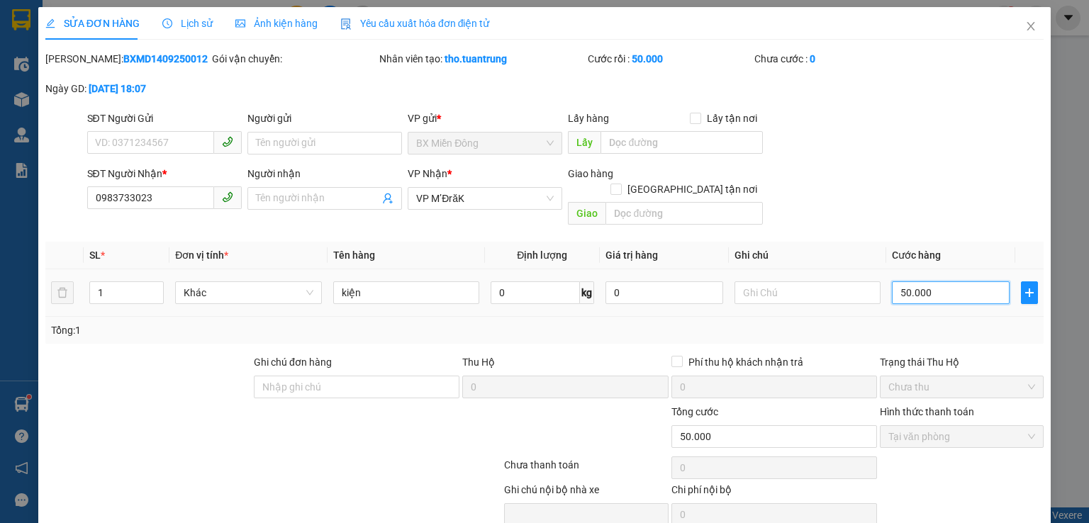
click at [941, 282] on input "50.000" at bounding box center [951, 293] width 118 height 23
type input "5.000"
type input "500"
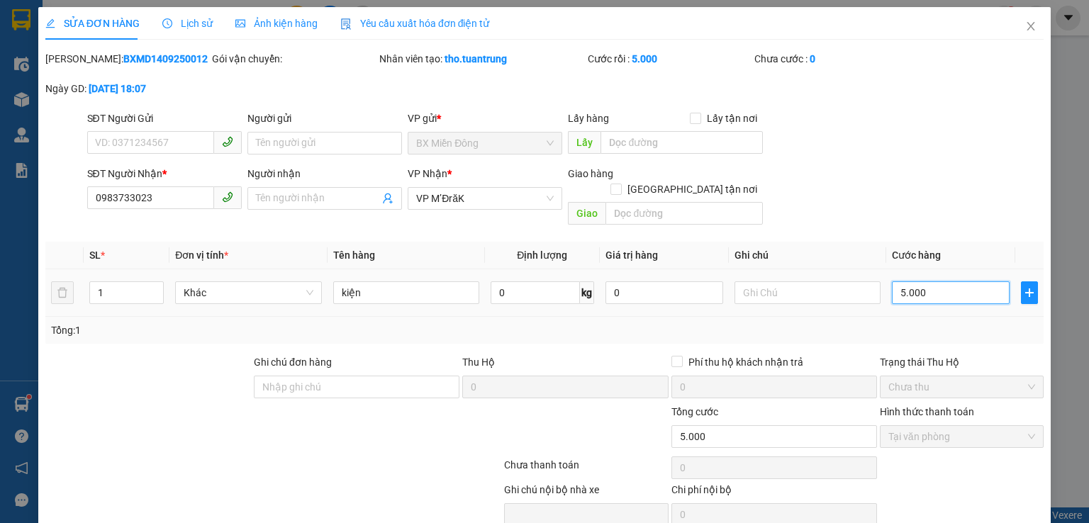
type input "500"
type input "50"
type input "5"
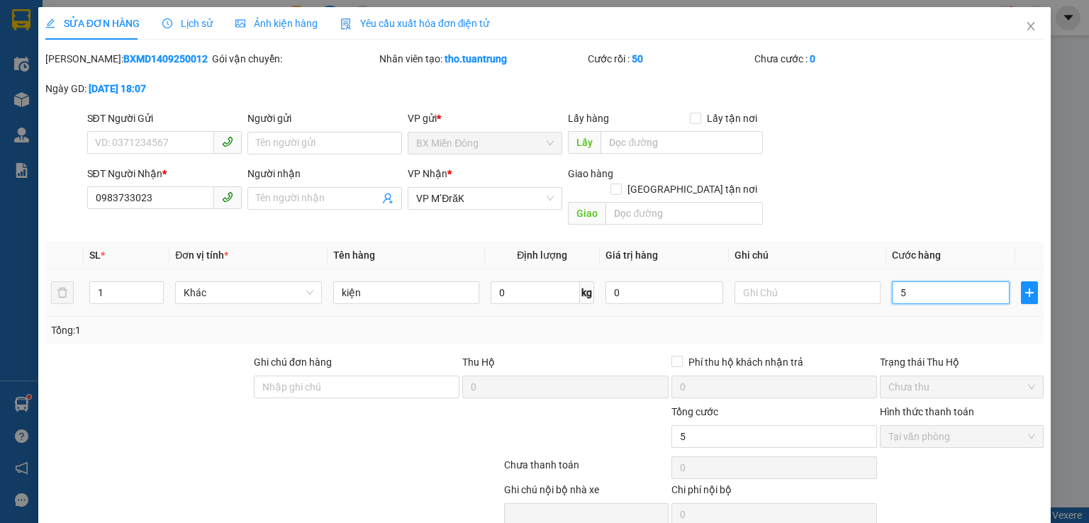
type input "0"
type input "3"
type input "03"
type input "30"
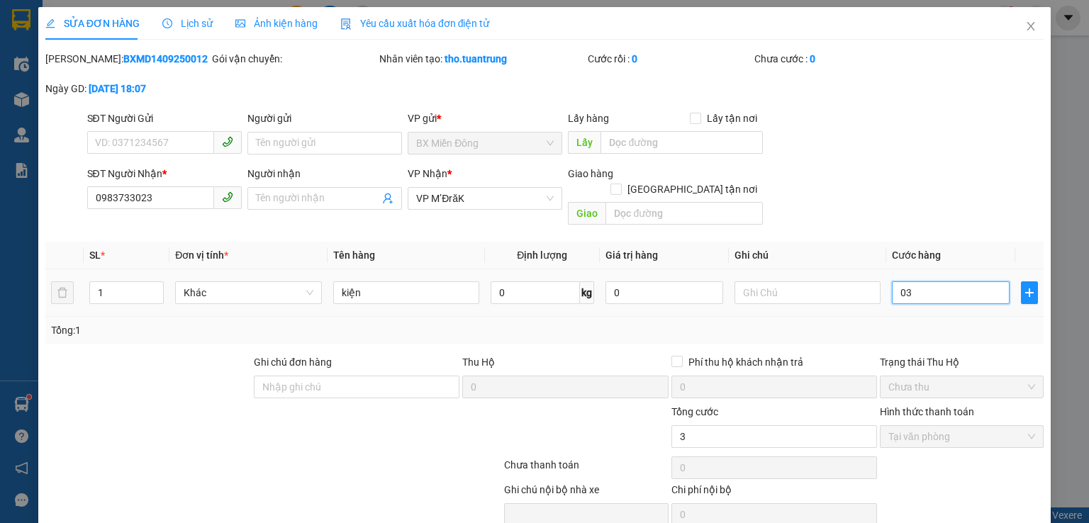
type input "030"
type input "300"
type input "0.300"
type input "3.000"
type input "03.000"
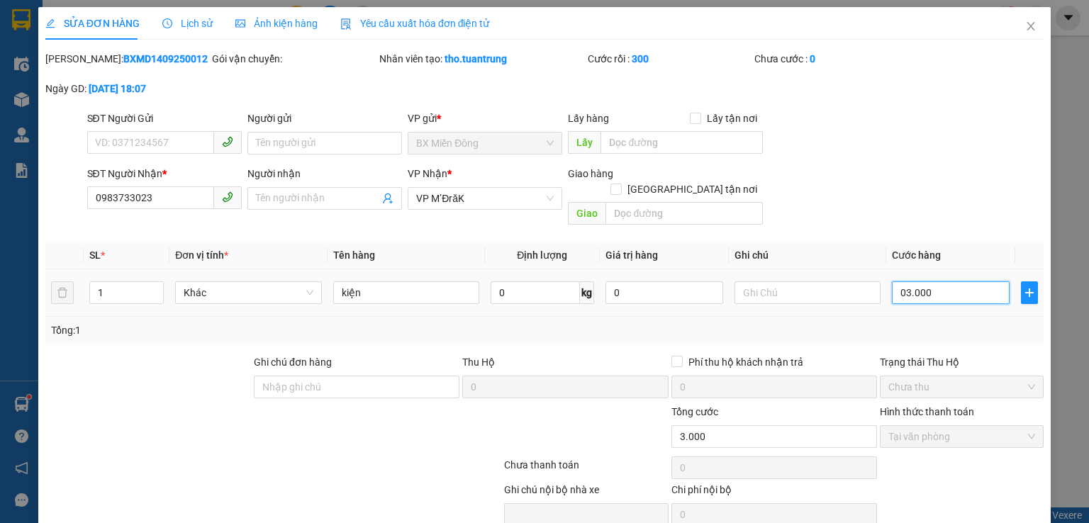
type input "30.000"
click at [968, 323] on div "Tổng: 1" at bounding box center [544, 331] width 987 height 16
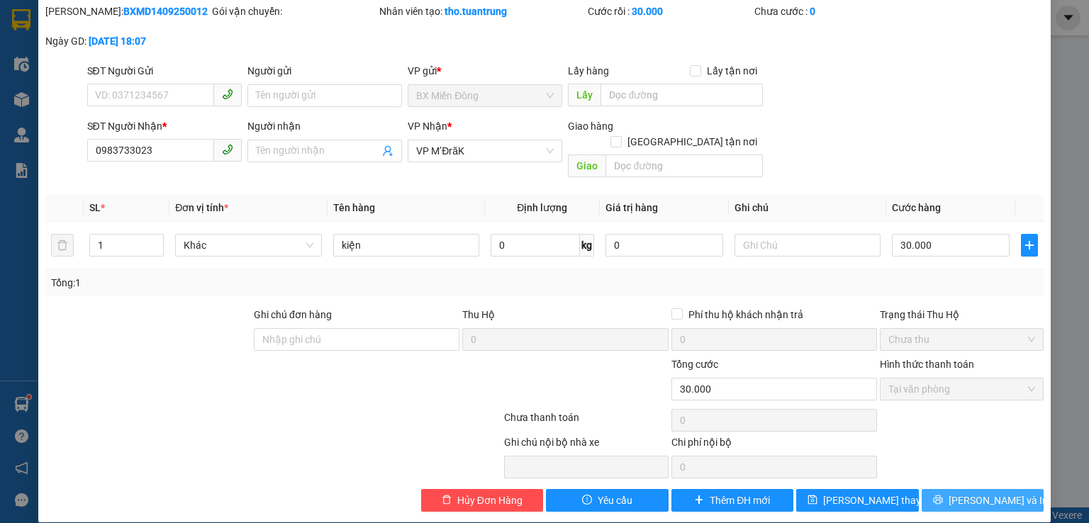
click at [967, 493] on span "[PERSON_NAME] và In" at bounding box center [998, 501] width 99 height 16
click at [1000, 493] on span "[PERSON_NAME] và In" at bounding box center [998, 501] width 99 height 16
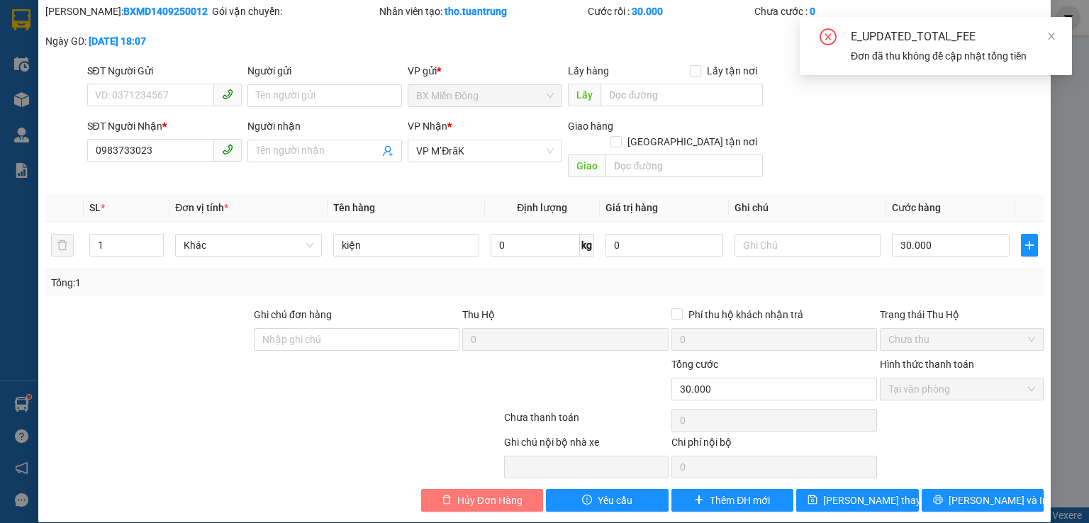
click at [480, 493] on span "Hủy Đơn Hàng" at bounding box center [489, 501] width 65 height 16
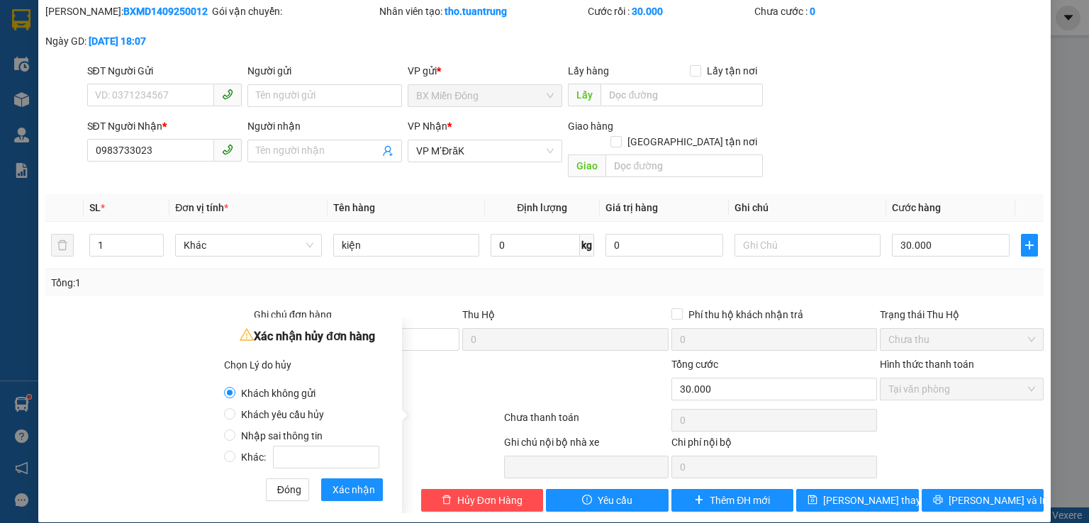
click at [255, 457] on span "Khác:" at bounding box center [310, 457] width 150 height 11
click at [235, 457] on input "Khác:" at bounding box center [229, 456] width 11 height 11
radio input "true"
radio input "false"
click at [175, 378] on div at bounding box center [190, 382] width 292 height 50
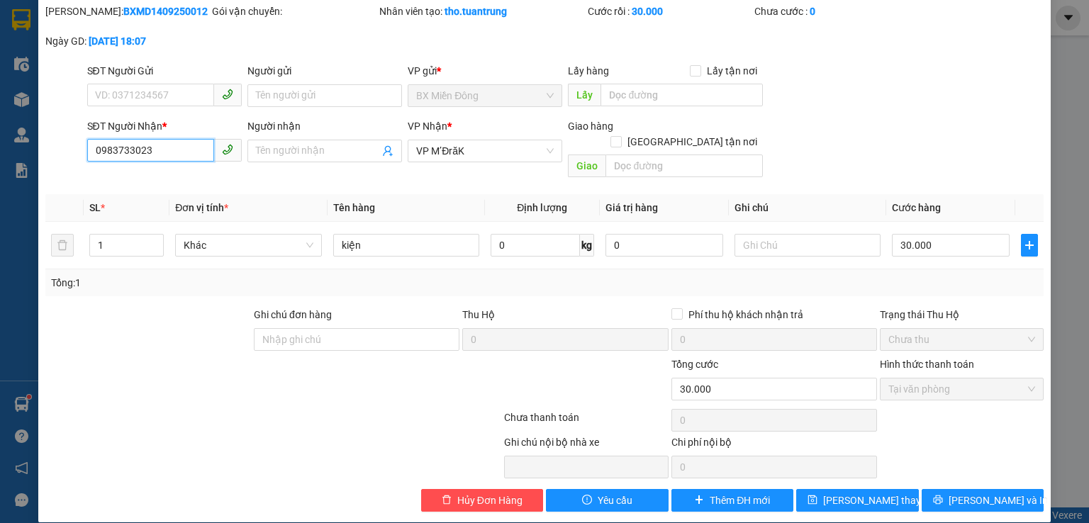
drag, startPoint x: 166, startPoint y: 146, endPoint x: 91, endPoint y: 157, distance: 75.9
click at [91, 157] on input "0983733023" at bounding box center [150, 150] width 127 height 23
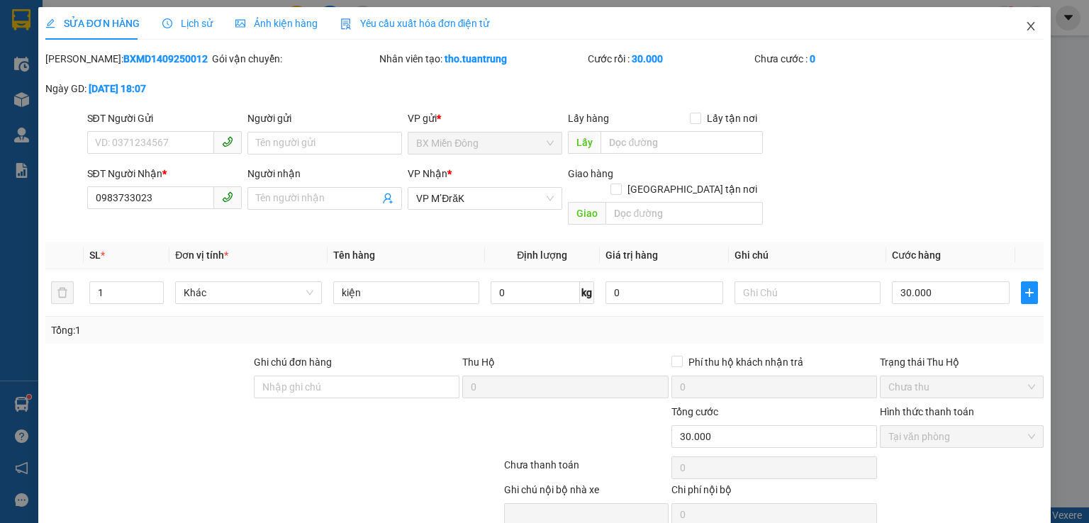
click at [1026, 29] on icon "close" at bounding box center [1031, 26] width 11 height 11
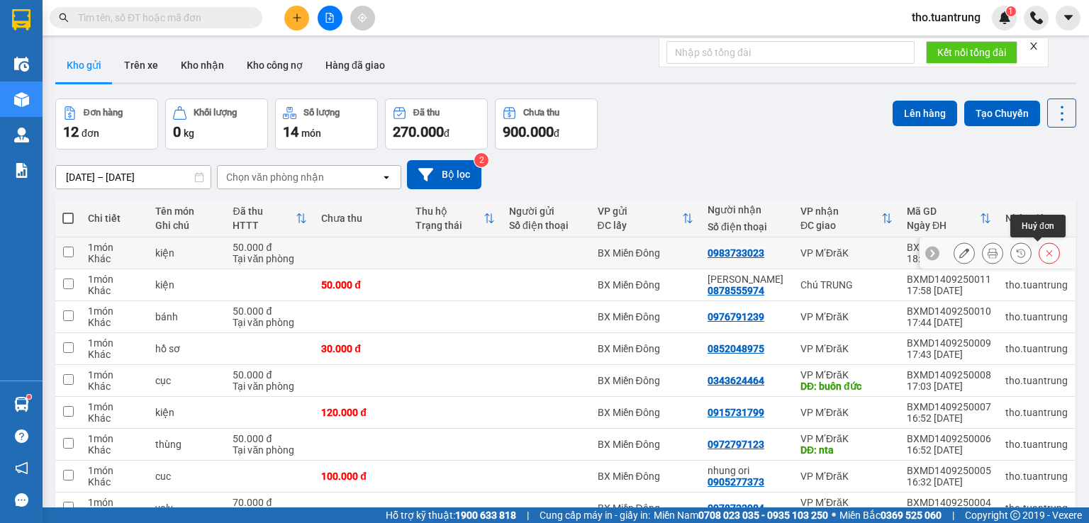
click at [1045, 252] on icon at bounding box center [1050, 253] width 10 height 10
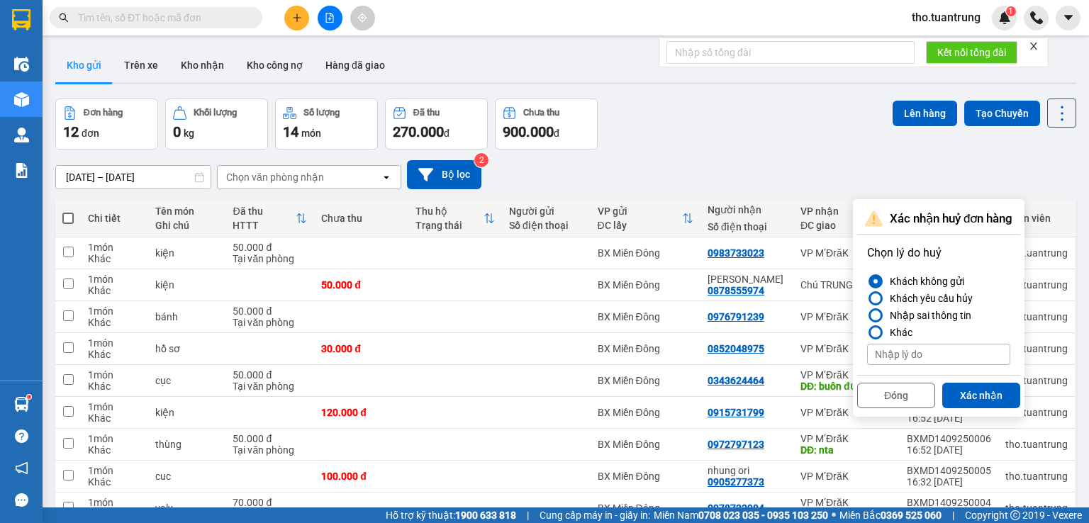
click at [967, 393] on button "Xác nhận" at bounding box center [982, 396] width 78 height 26
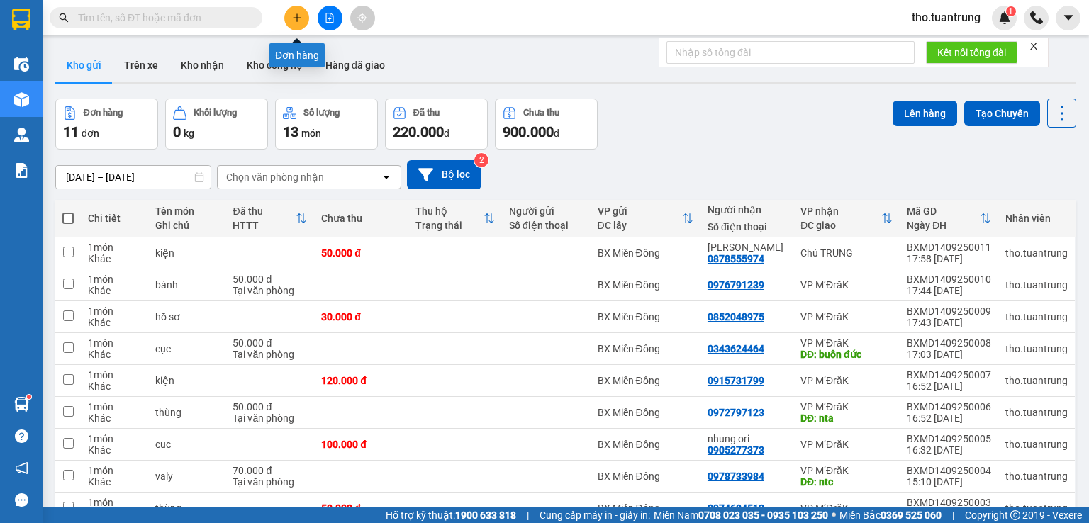
click at [293, 18] on icon "plus" at bounding box center [297, 17] width 8 height 1
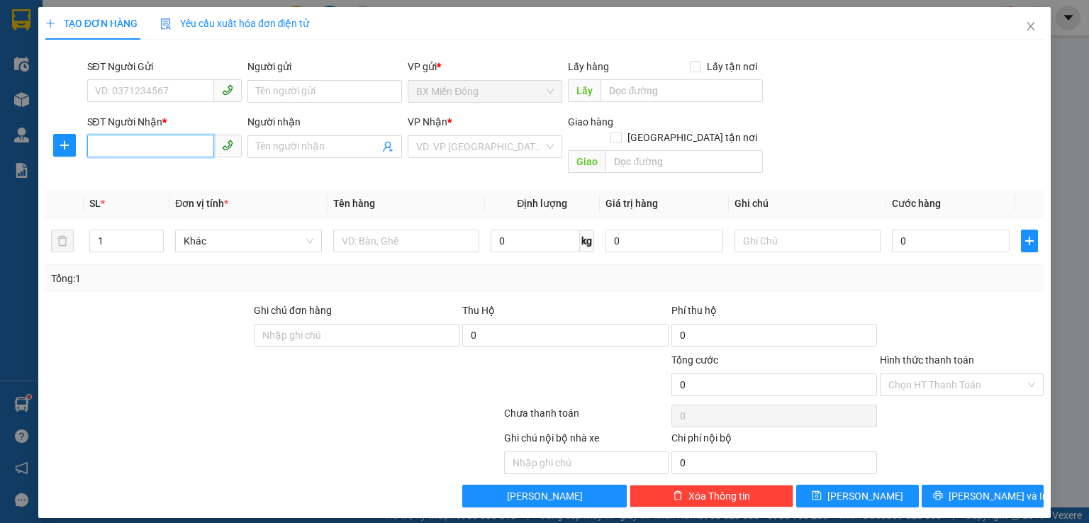
click at [169, 149] on input "SĐT Người Nhận *" at bounding box center [150, 146] width 127 height 23
paste input "0983733023"
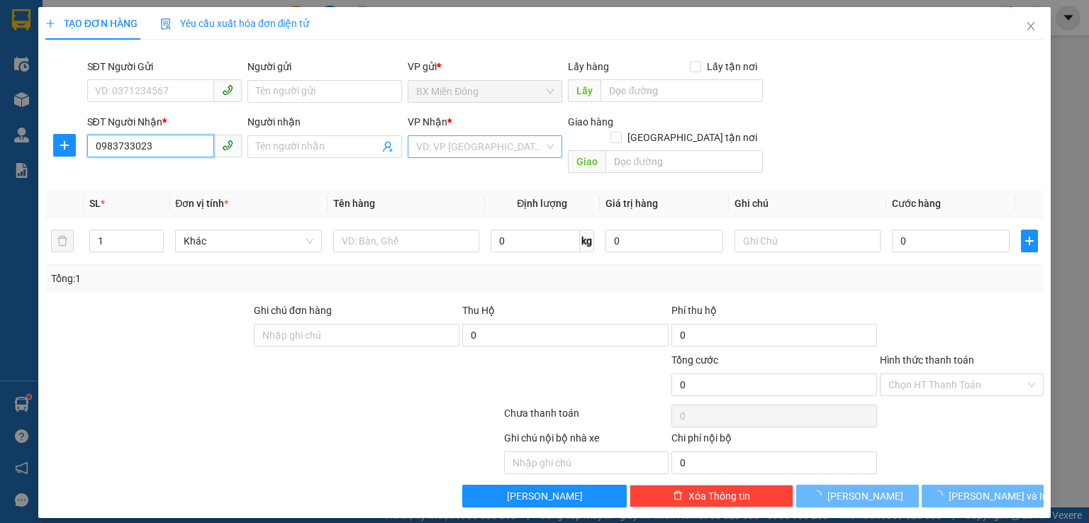
type input "0983733023"
click at [485, 145] on input "search" at bounding box center [480, 146] width 128 height 21
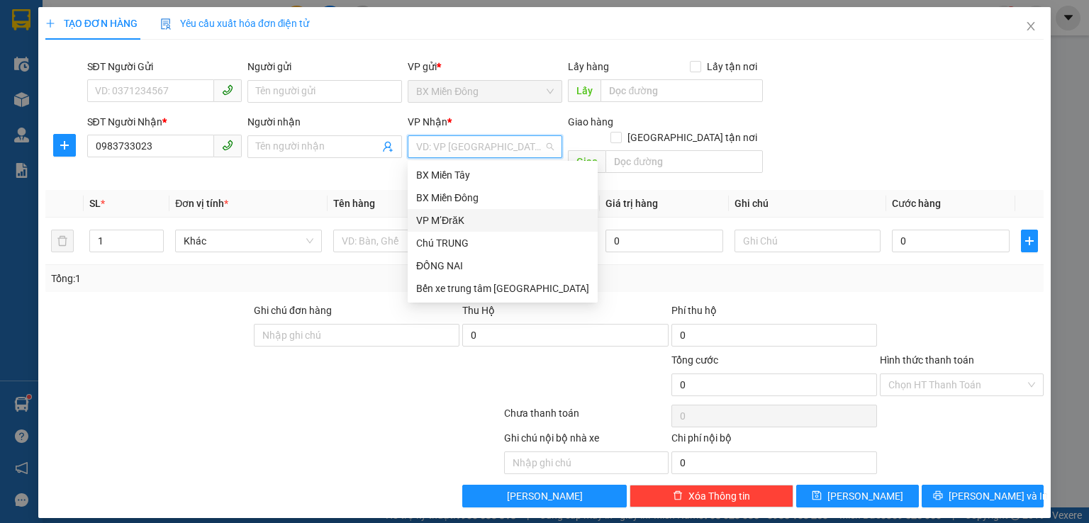
drag, startPoint x: 468, startPoint y: 221, endPoint x: 457, endPoint y: 213, distance: 13.8
click at [467, 222] on div "VP M’ĐrăK" at bounding box center [502, 221] width 173 height 16
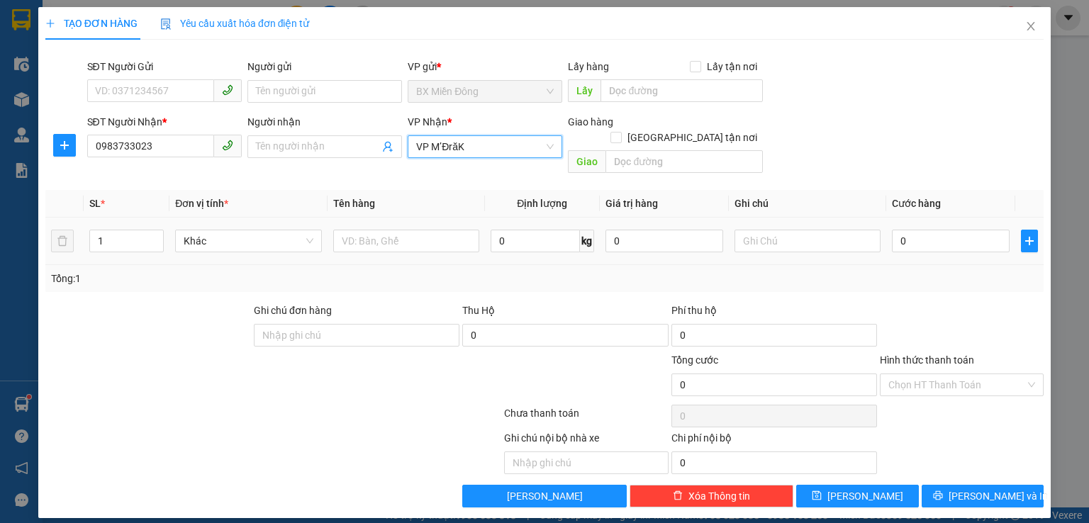
click at [406, 238] on div at bounding box center [406, 241] width 146 height 28
click at [407, 231] on input "text" at bounding box center [406, 241] width 146 height 23
type input "kiện"
click at [919, 230] on input "0" at bounding box center [951, 241] width 118 height 23
type input "3"
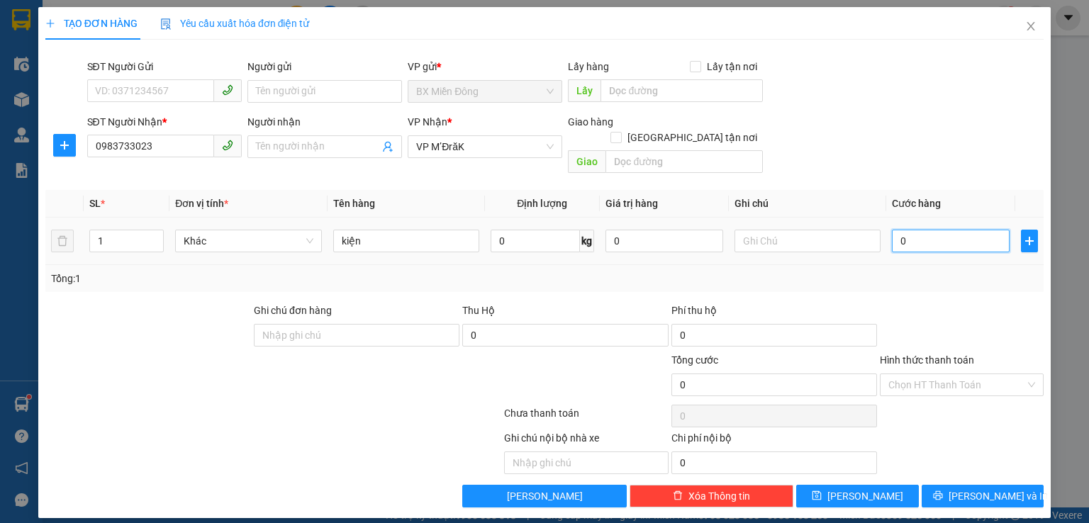
type input "3"
type input "30"
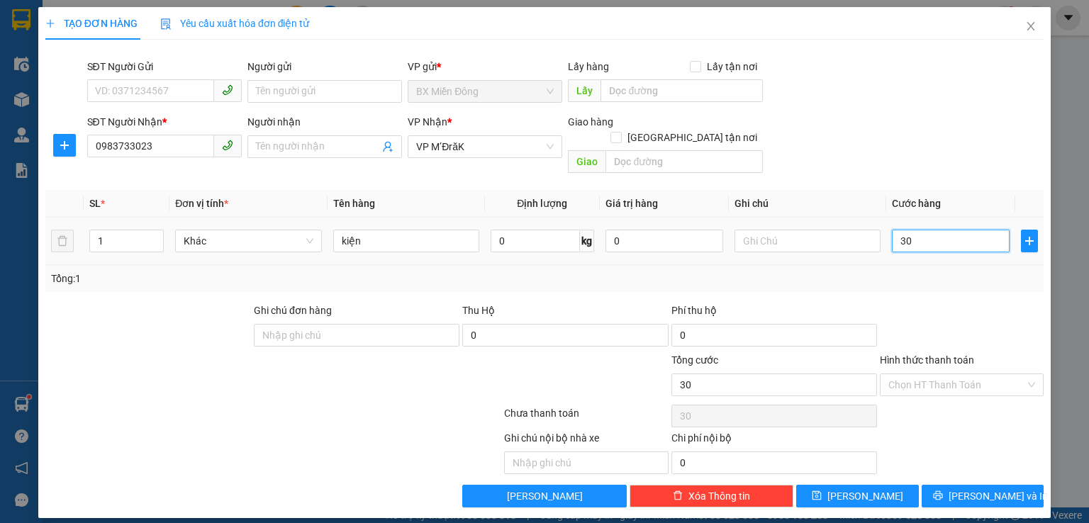
type input "300"
type input "3.000"
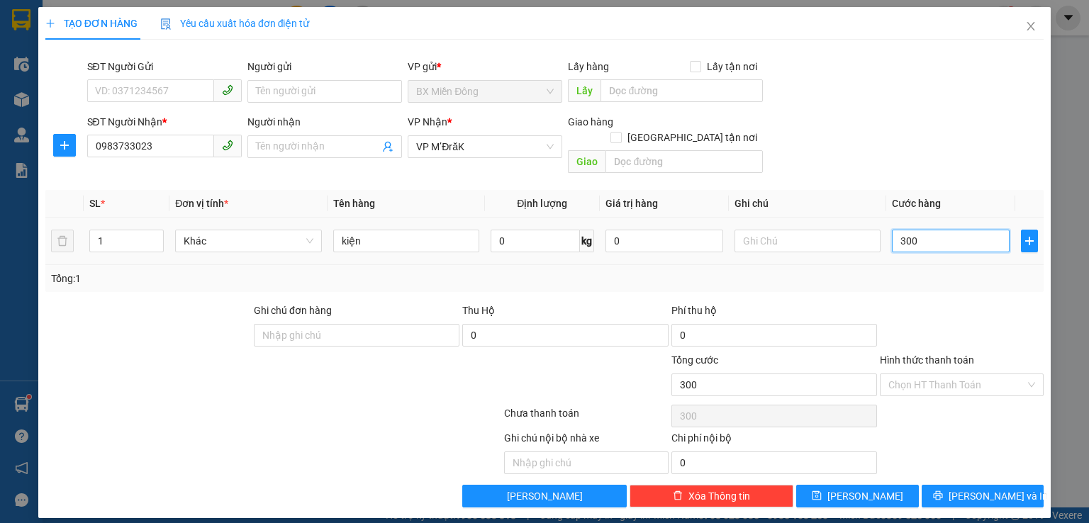
type input "3.000"
type input "30.000"
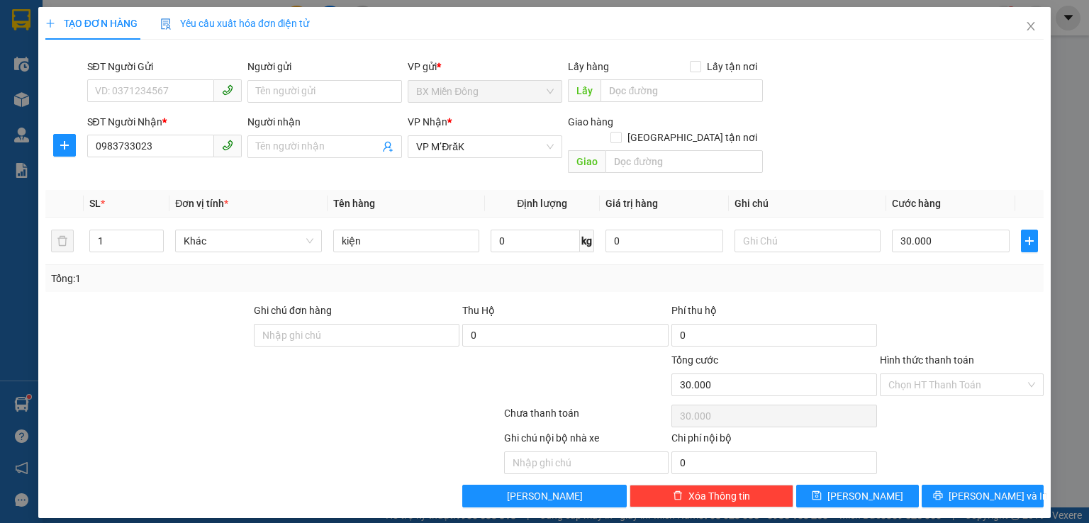
click at [913, 276] on div "Transit Pickup Surcharge Ids Transit Deliver Surcharge Ids Transit Deliver Surc…" at bounding box center [544, 279] width 999 height 457
click at [976, 489] on span "[PERSON_NAME] và In" at bounding box center [998, 497] width 99 height 16
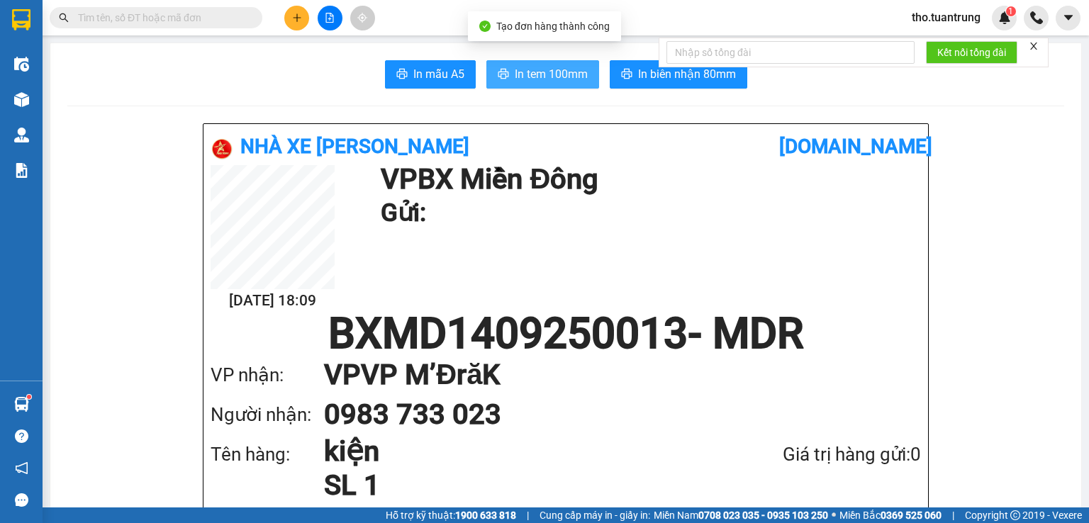
click at [533, 77] on span "In tem 100mm" at bounding box center [551, 74] width 73 height 18
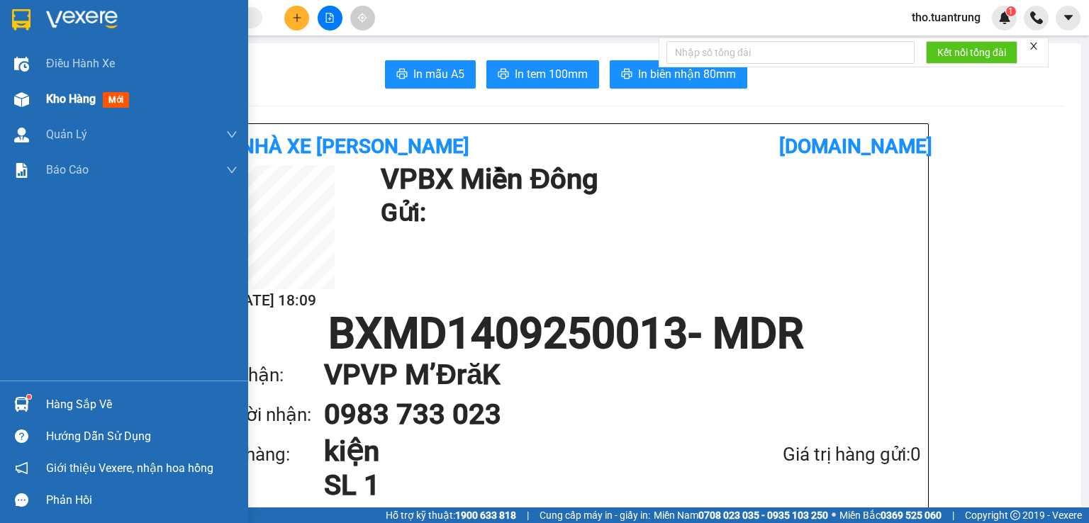
click at [93, 99] on span "Kho hàng" at bounding box center [71, 98] width 50 height 13
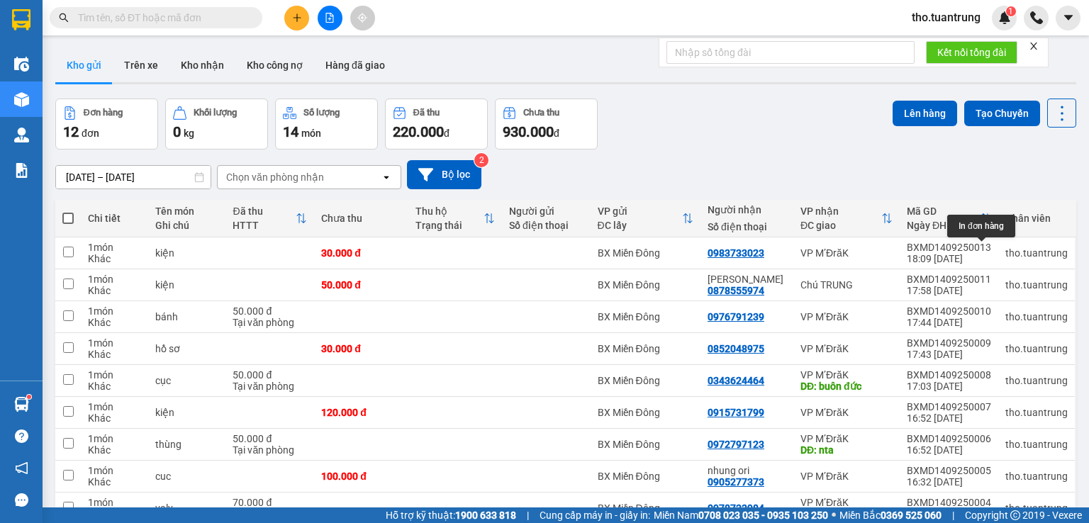
drag, startPoint x: 977, startPoint y: 255, endPoint x: 882, endPoint y: 150, distance: 142.1
click at [882, 150] on div "ver 1.8.143 Kho gửi Trên xe Kho nhận Kho công nợ Hàng đã giao Đơn hàng 12 đơn K…" at bounding box center [566, 325] width 1033 height 565
click at [960, 255] on icon at bounding box center [965, 253] width 10 height 10
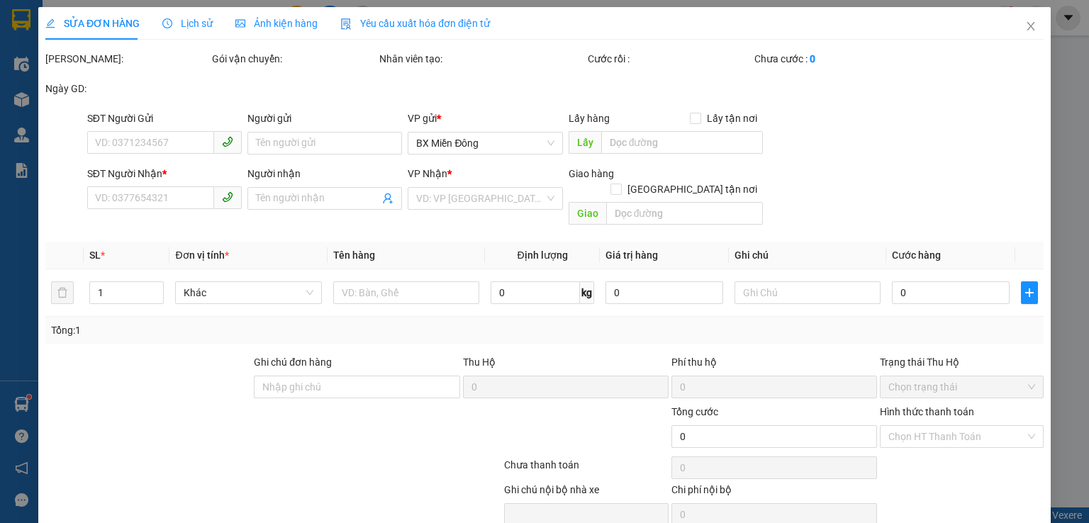
type input "0983733023"
type input "30.000"
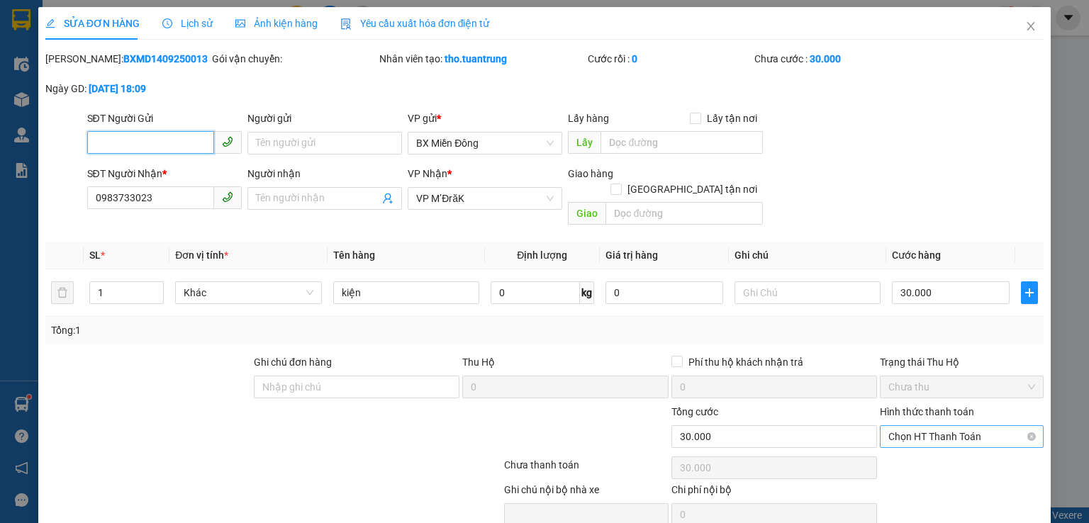
click at [978, 426] on span "Chọn HT Thanh Toán" at bounding box center [962, 436] width 147 height 21
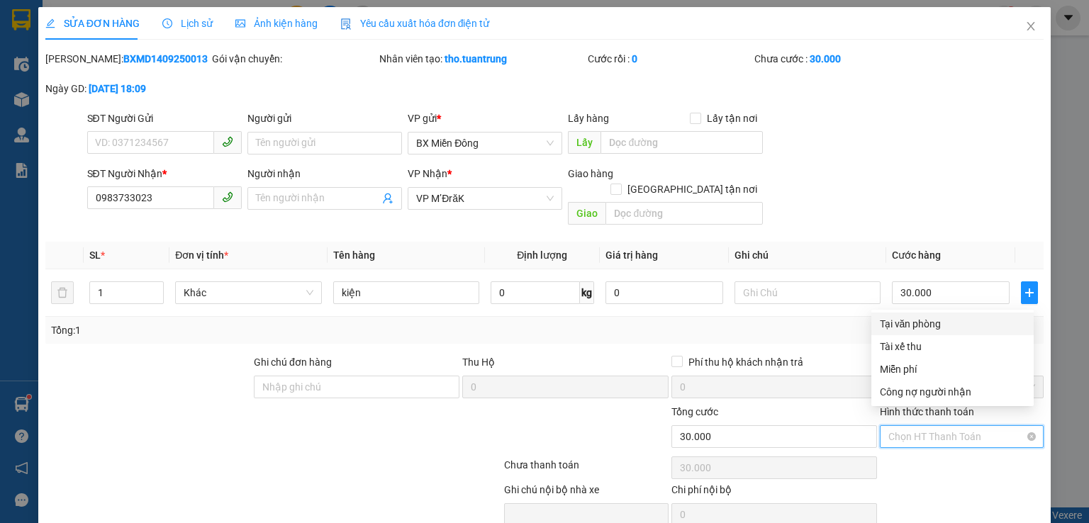
scroll to position [48, 0]
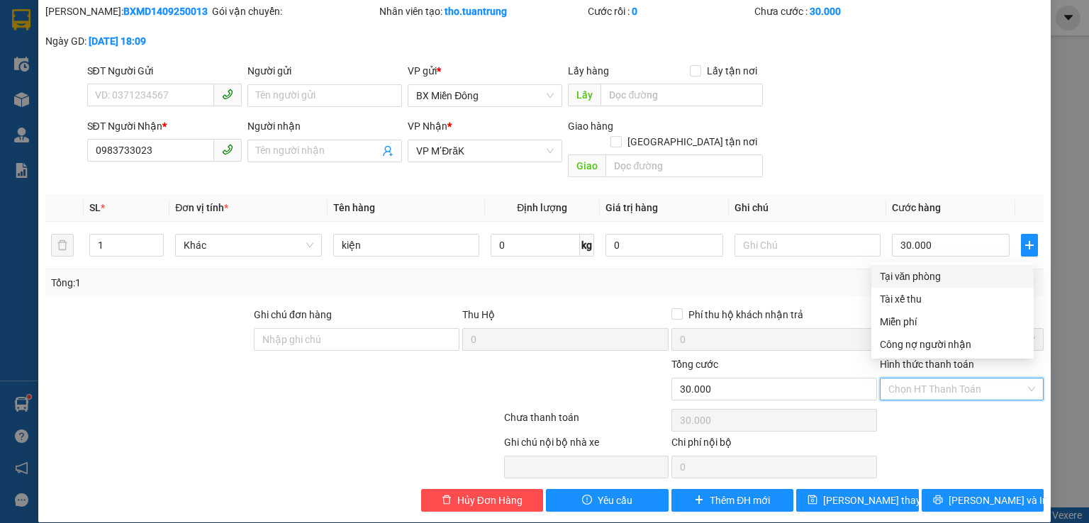
click at [911, 279] on div "Tại văn phòng" at bounding box center [952, 277] width 145 height 16
type input "0"
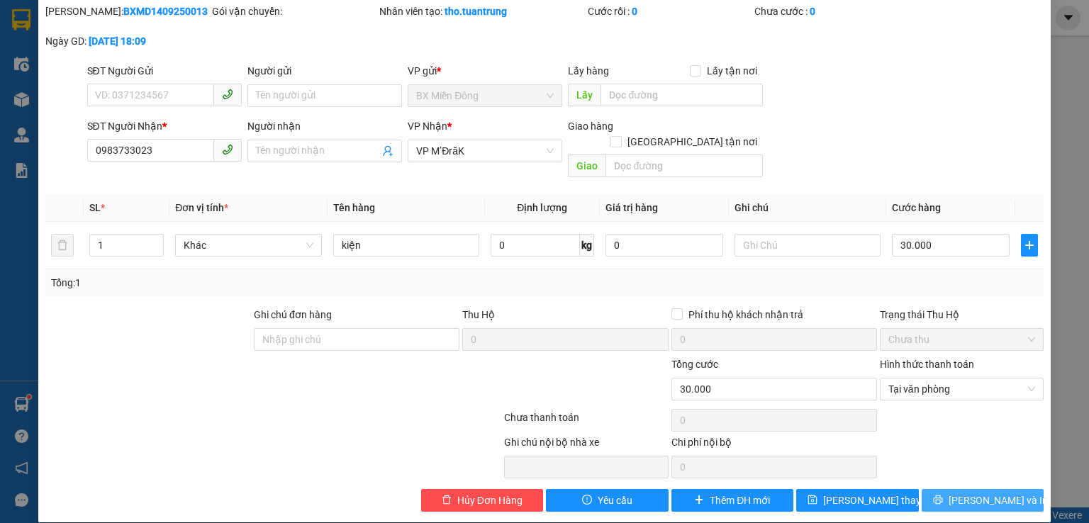
click at [970, 493] on span "[PERSON_NAME] và In" at bounding box center [998, 501] width 99 height 16
